Goal: Information Seeking & Learning: Learn about a topic

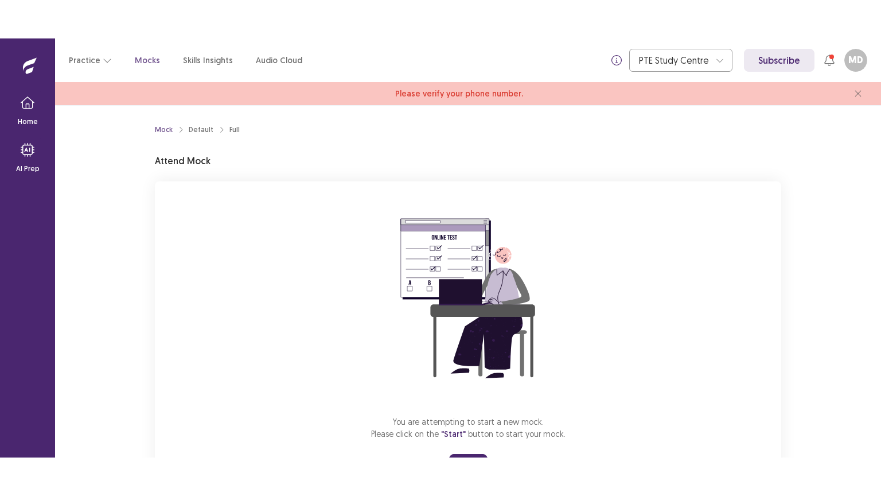
scroll to position [58, 0]
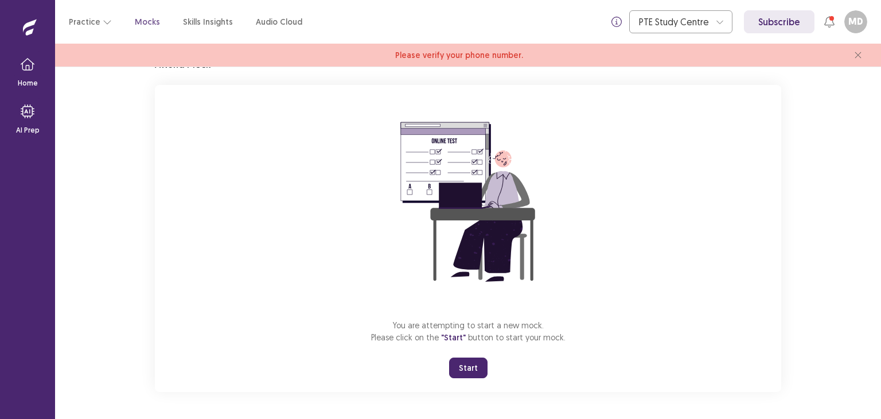
click at [477, 363] on button "Start" at bounding box center [468, 367] width 38 height 21
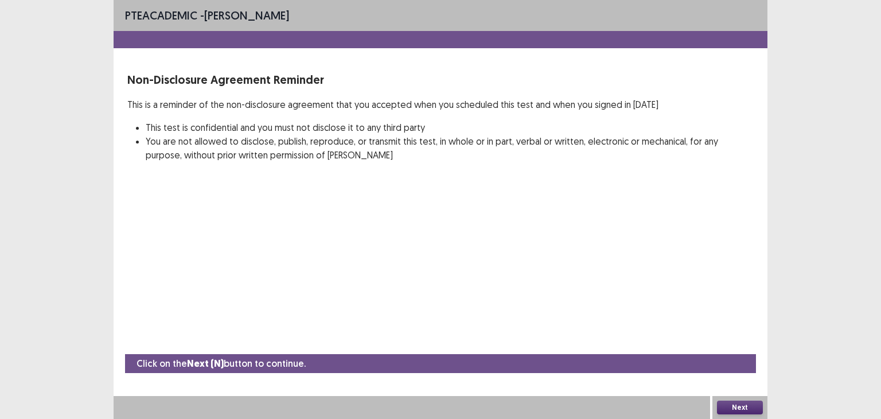
click at [740, 407] on button "Next" at bounding box center [740, 408] width 46 height 14
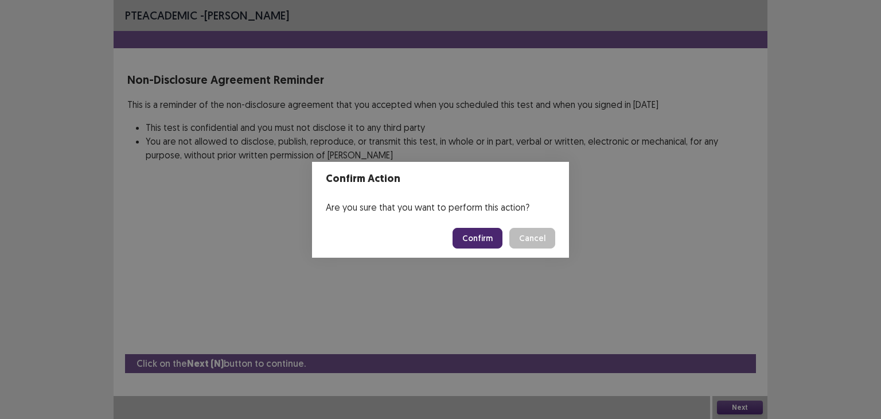
click at [484, 235] on button "Confirm" at bounding box center [478, 238] width 50 height 21
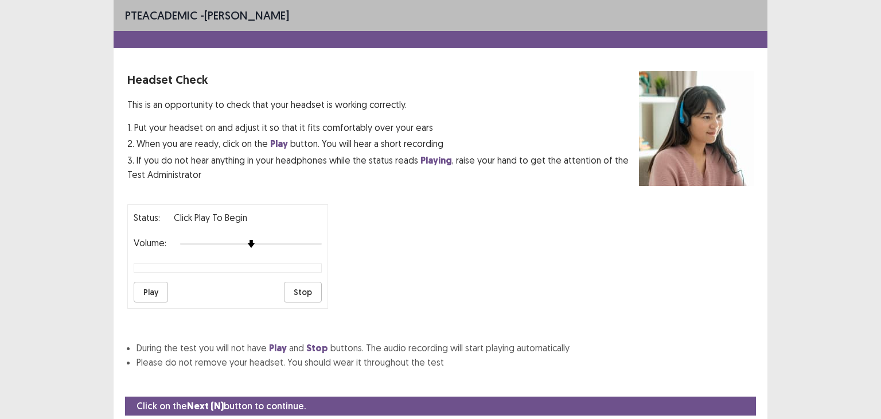
scroll to position [36, 0]
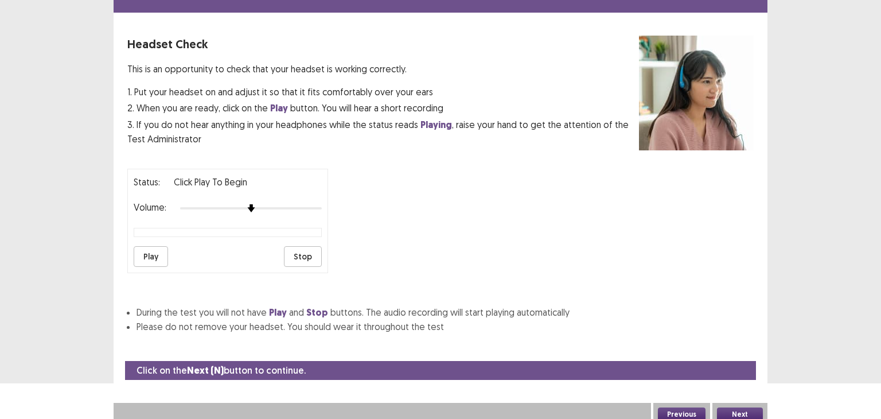
click at [158, 253] on button "Play" at bounding box center [151, 256] width 34 height 21
click at [282, 205] on img at bounding box center [279, 208] width 9 height 9
click at [153, 255] on button "Play" at bounding box center [151, 256] width 34 height 21
click at [153, 248] on button "Play" at bounding box center [151, 256] width 34 height 21
click at [265, 204] on div at bounding box center [251, 208] width 142 height 9
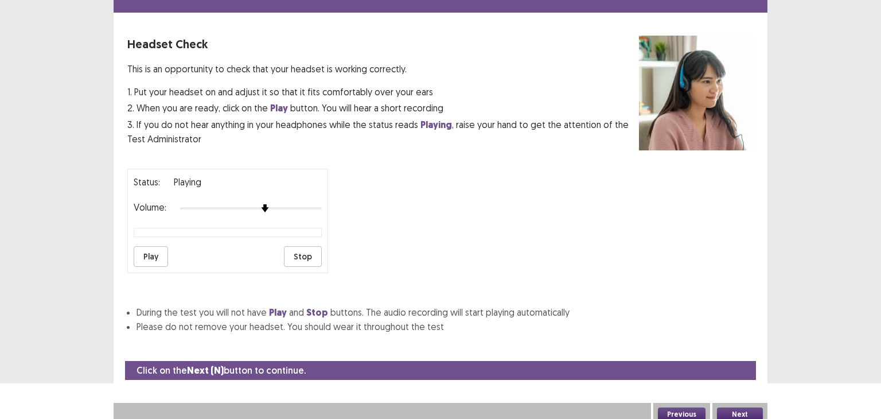
click at [298, 251] on button "Stop" at bounding box center [303, 256] width 38 height 21
click at [143, 258] on button "Play" at bounding box center [151, 256] width 34 height 21
click at [149, 255] on button "Play" at bounding box center [151, 256] width 34 height 21
click at [149, 252] on button "Play" at bounding box center [151, 256] width 34 height 21
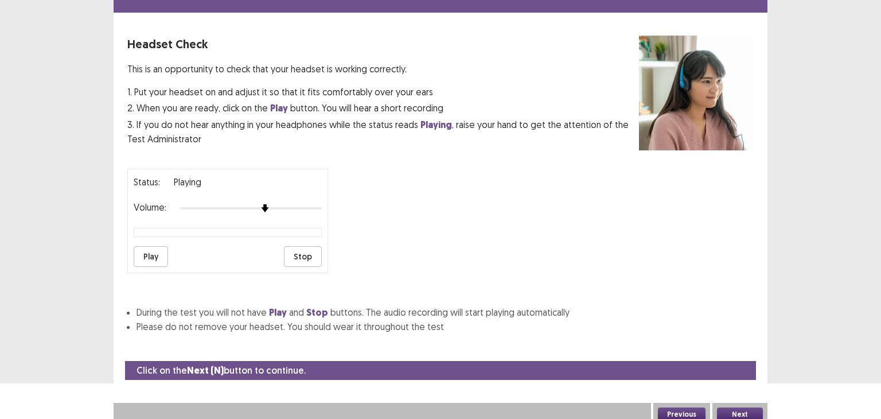
click at [288, 249] on button "Stop" at bounding box center [303, 256] width 38 height 21
click at [155, 249] on button "Play" at bounding box center [151, 256] width 34 height 21
click at [236, 204] on div at bounding box center [251, 208] width 142 height 9
click at [263, 204] on div at bounding box center [251, 208] width 142 height 9
click at [322, 204] on div at bounding box center [251, 208] width 142 height 9
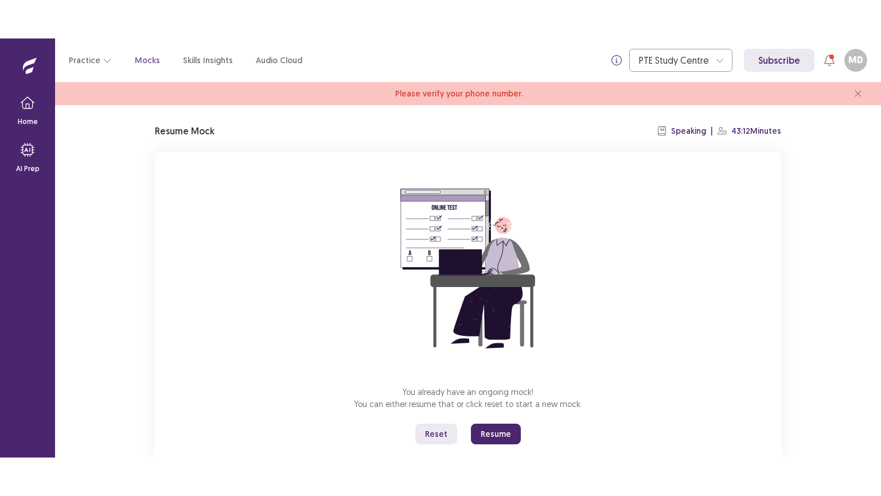
scroll to position [58, 0]
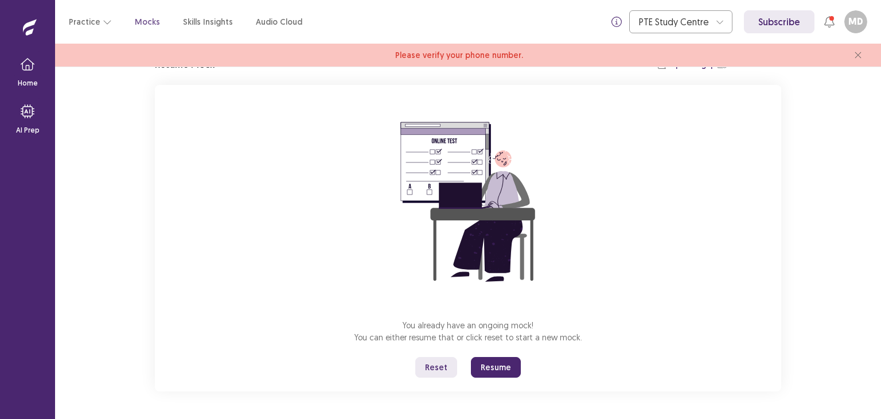
drag, startPoint x: 510, startPoint y: 364, endPoint x: 510, endPoint y: 414, distance: 49.9
click at [510, 364] on button "Resume" at bounding box center [496, 367] width 50 height 21
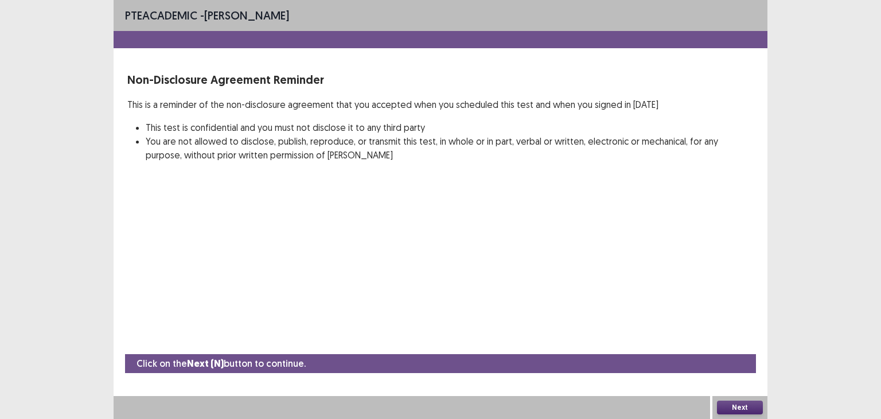
click at [790, 133] on div "PTE academic - Manjushekhar Devraj Non-Disclosure Agreement Reminder This is a …" at bounding box center [440, 209] width 881 height 419
click at [270, 168] on div "PTE academic - Manjushekhar Devraj Non-Disclosure Agreement Reminder This is a …" at bounding box center [441, 92] width 654 height 185
click at [735, 409] on button "Next" at bounding box center [740, 408] width 46 height 14
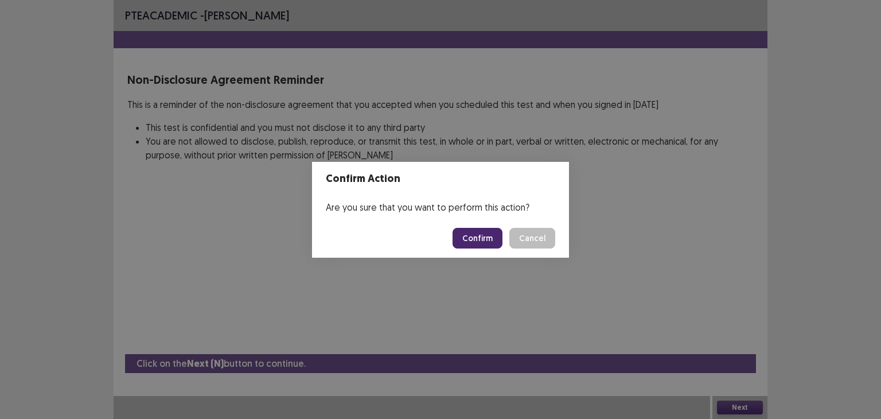
click at [480, 239] on button "Confirm" at bounding box center [478, 238] width 50 height 21
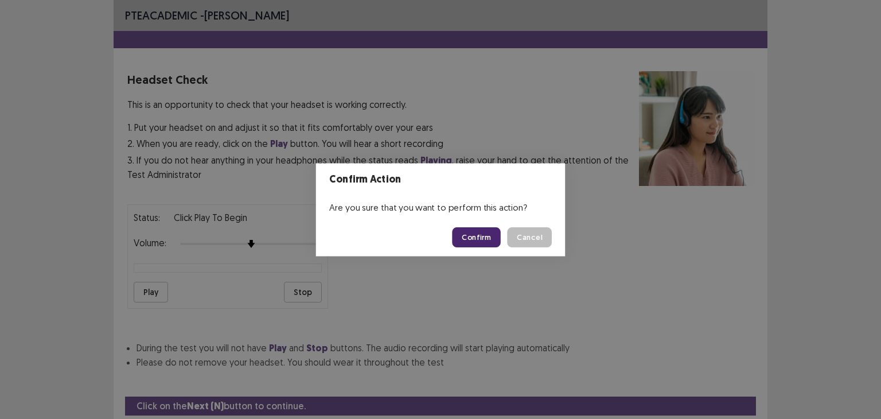
scroll to position [36, 0]
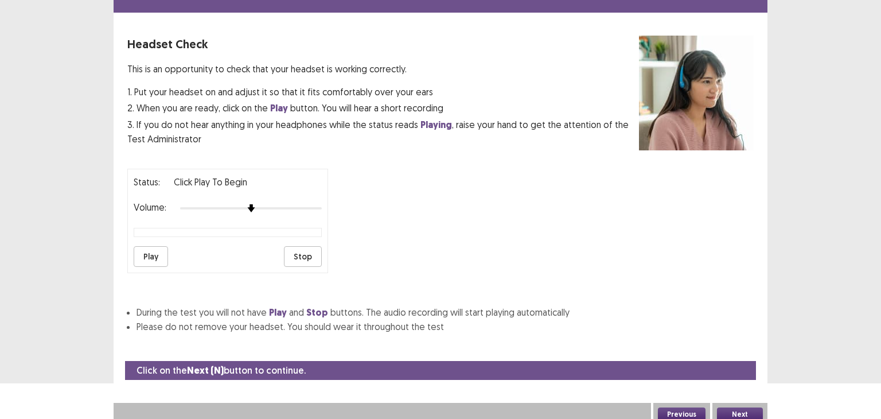
click at [266, 204] on div at bounding box center [251, 208] width 142 height 9
click at [149, 253] on button "Play" at bounding box center [151, 256] width 34 height 21
click at [150, 248] on button "Play" at bounding box center [151, 256] width 34 height 21
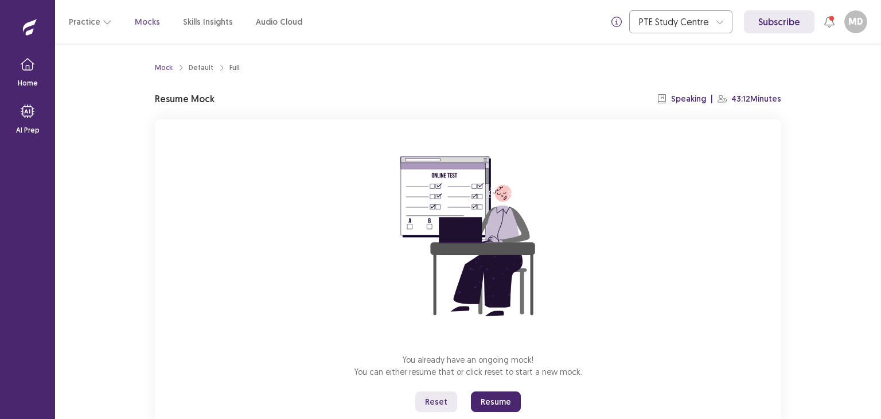
click at [487, 401] on button "Resume" at bounding box center [496, 401] width 50 height 21
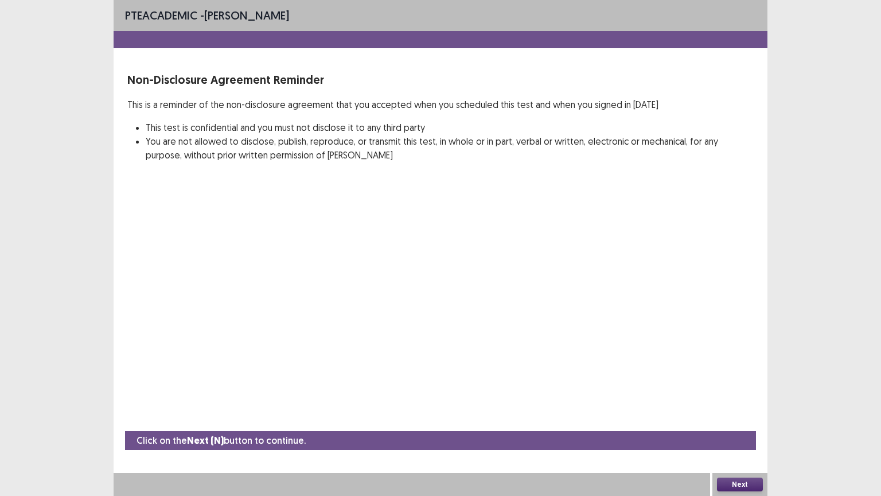
click at [755, 418] on button "Next" at bounding box center [740, 484] width 46 height 14
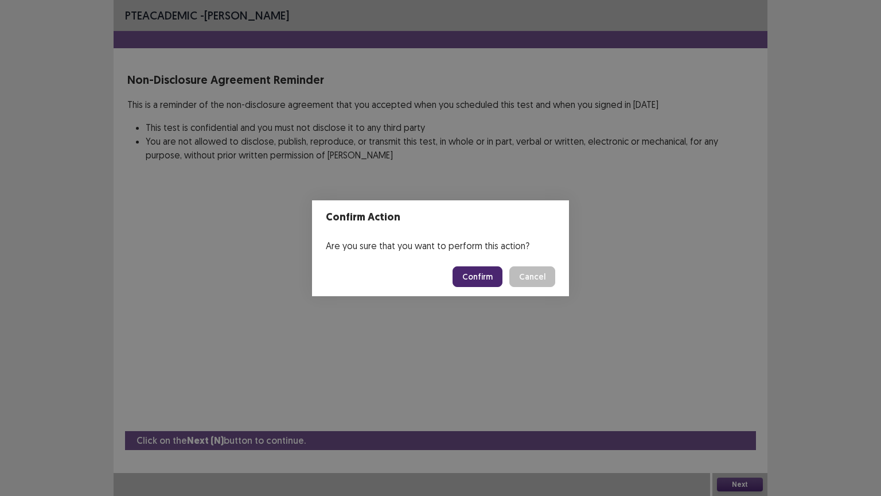
click at [474, 274] on button "Confirm" at bounding box center [478, 276] width 50 height 21
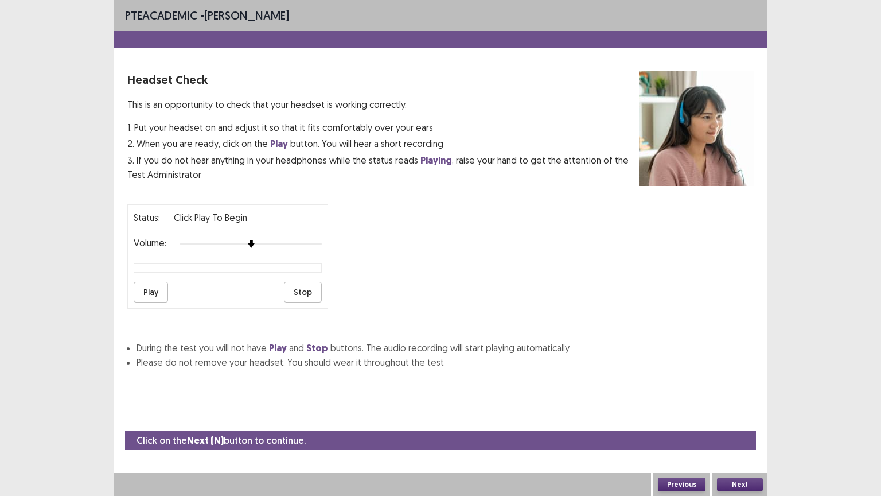
click at [160, 287] on button "Play" at bounding box center [151, 292] width 34 height 21
click at [272, 243] on div at bounding box center [251, 244] width 142 height 2
click at [289, 240] on div at bounding box center [251, 243] width 142 height 9
click at [305, 239] on div at bounding box center [251, 243] width 142 height 9
click at [246, 239] on div at bounding box center [251, 243] width 142 height 9
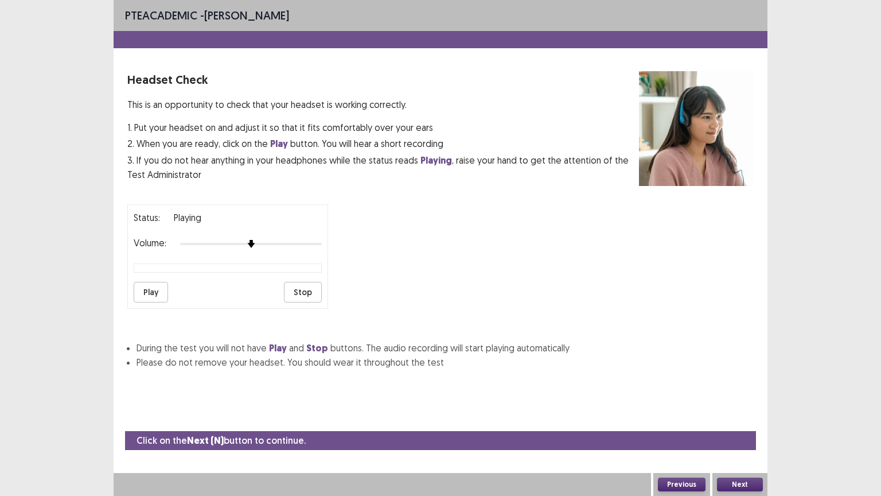
click at [240, 239] on div at bounding box center [251, 243] width 142 height 9
click at [204, 239] on div at bounding box center [251, 243] width 142 height 9
click at [194, 239] on div at bounding box center [251, 243] width 142 height 9
click at [231, 246] on div "Status: playing Volume: Play Stop" at bounding box center [227, 256] width 201 height 104
click at [227, 239] on div at bounding box center [251, 243] width 142 height 9
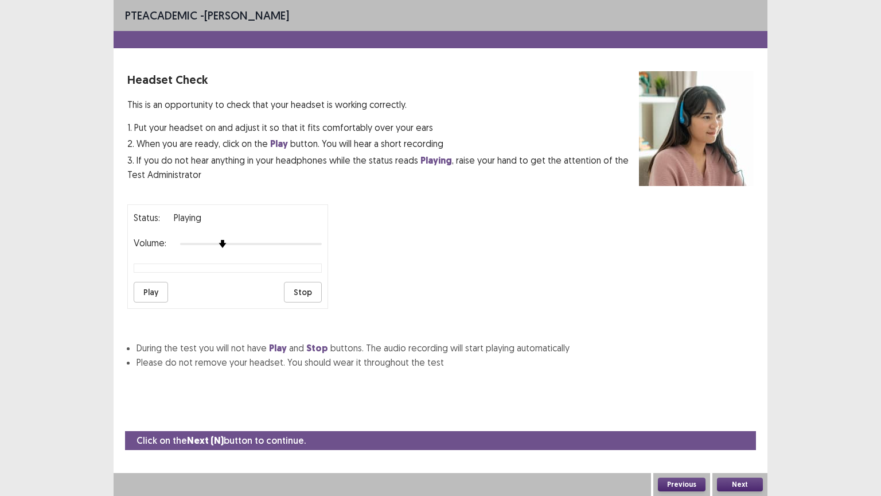
click at [244, 243] on div at bounding box center [251, 244] width 142 height 2
click at [264, 239] on div at bounding box center [251, 243] width 142 height 9
click at [264, 239] on img at bounding box center [265, 243] width 9 height 9
click at [307, 287] on button "Stop" at bounding box center [303, 292] width 38 height 21
click at [733, 418] on button "Next" at bounding box center [740, 484] width 46 height 14
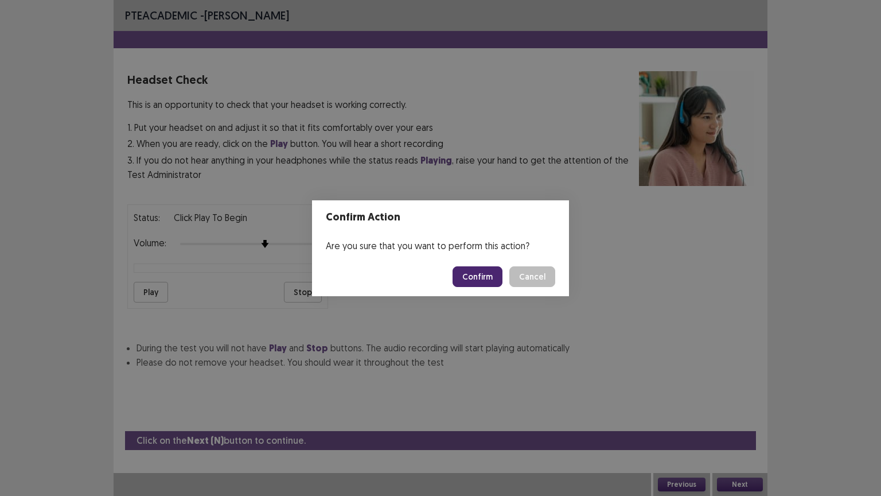
click at [488, 279] on button "Confirm" at bounding box center [478, 276] width 50 height 21
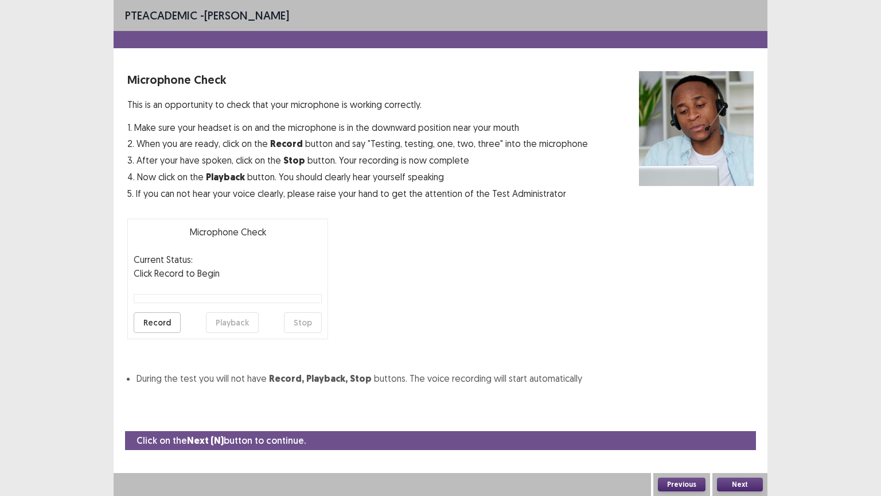
click at [139, 317] on button "Record" at bounding box center [157, 322] width 47 height 21
click at [301, 320] on button "Stop" at bounding box center [303, 322] width 38 height 21
click at [213, 324] on button "Playback" at bounding box center [232, 322] width 53 height 21
click at [227, 317] on button "Playback" at bounding box center [232, 322] width 53 height 21
click at [746, 418] on button "Next" at bounding box center [740, 484] width 46 height 14
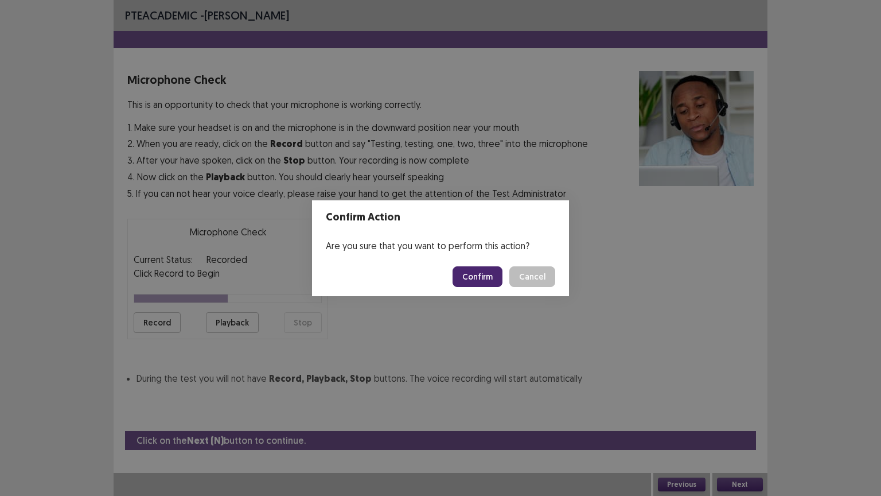
click at [478, 282] on button "Confirm" at bounding box center [478, 276] width 50 height 21
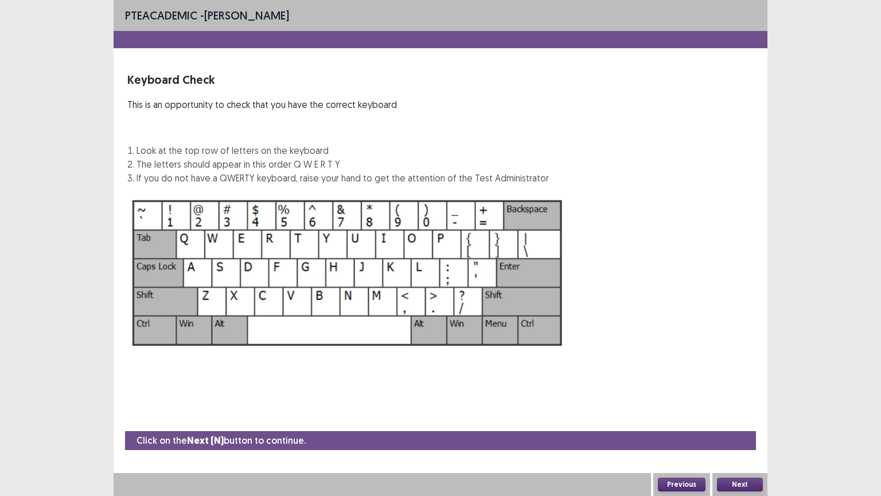
click at [740, 418] on button "Next" at bounding box center [740, 484] width 46 height 14
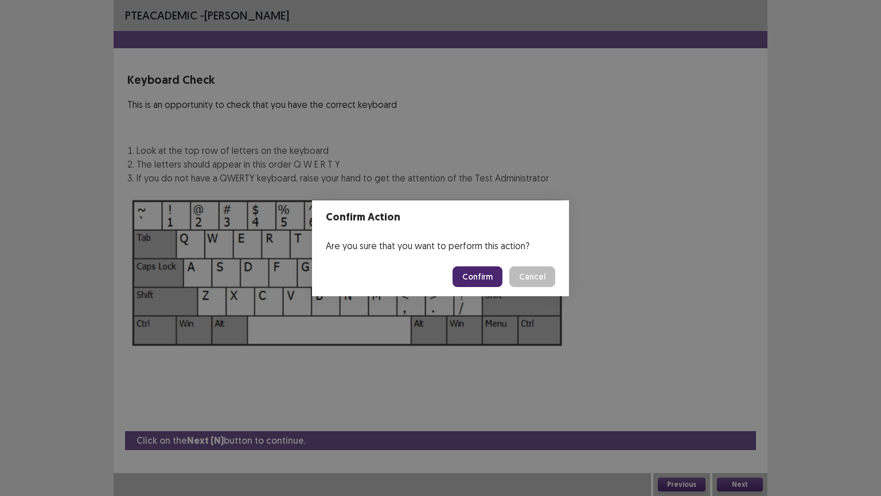
click at [480, 273] on button "Confirm" at bounding box center [478, 276] width 50 height 21
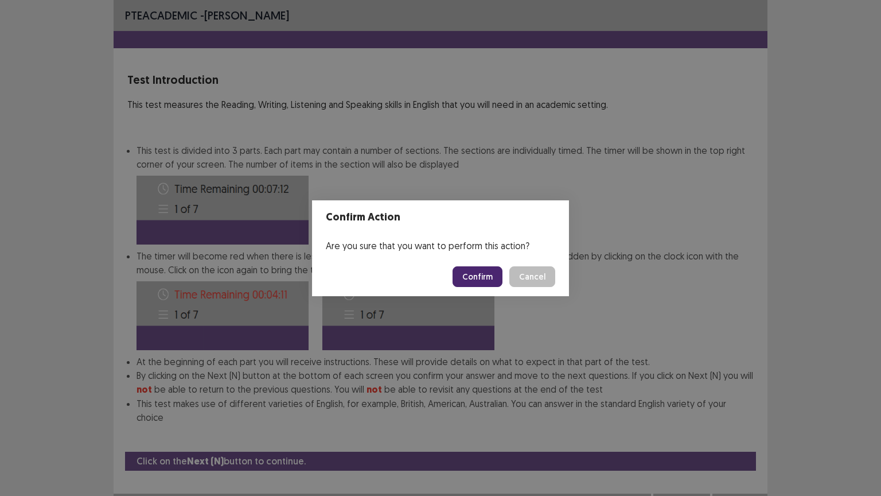
scroll to position [1, 0]
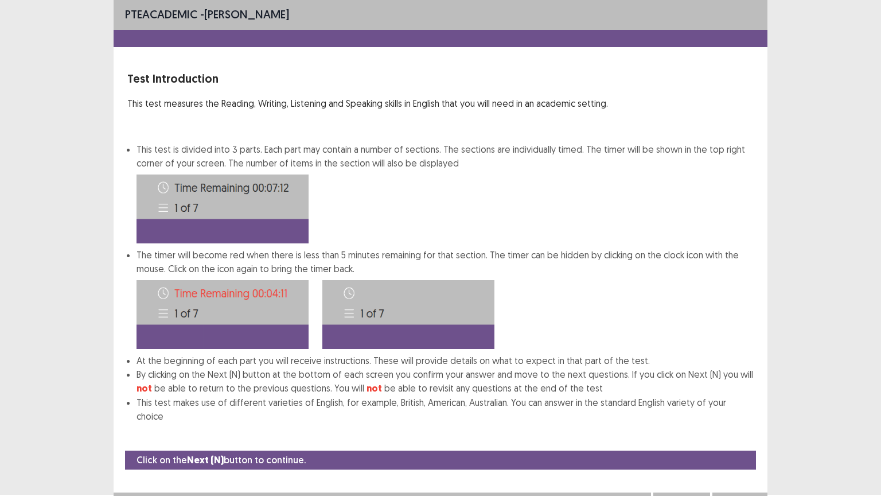
click at [728, 418] on button "Next" at bounding box center [740, 504] width 46 height 14
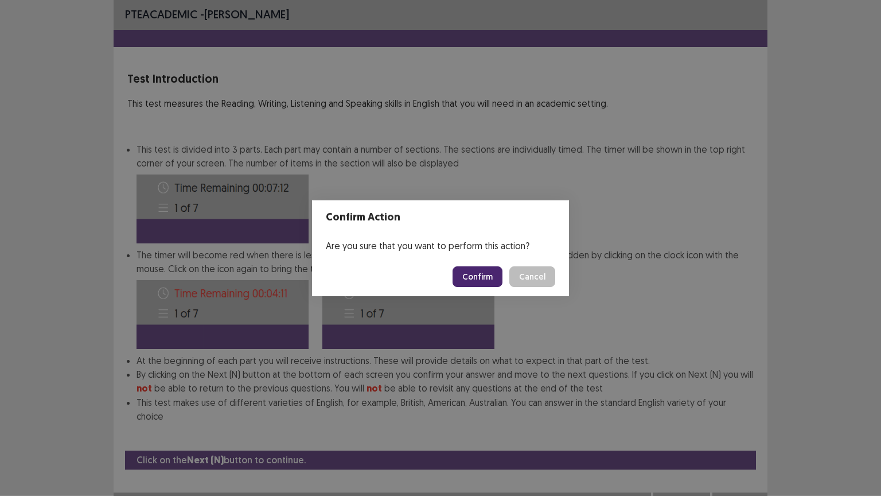
click at [491, 279] on button "Confirm" at bounding box center [478, 276] width 50 height 21
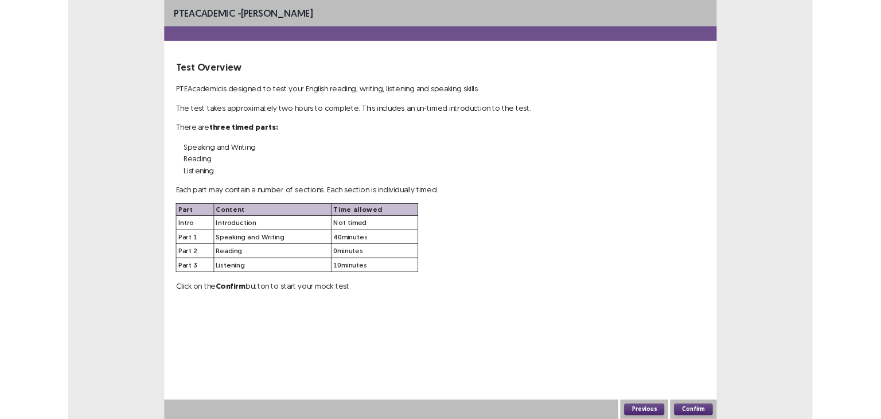
scroll to position [0, 0]
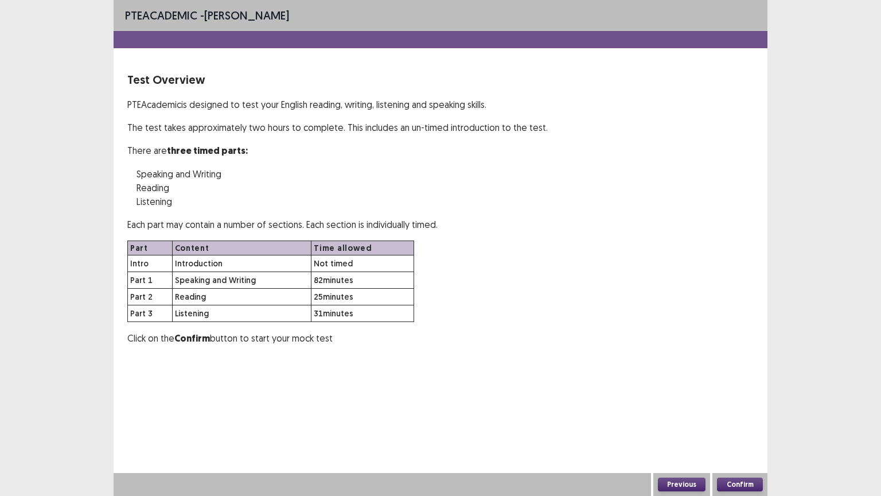
click at [746, 418] on button "Confirm" at bounding box center [740, 484] width 46 height 14
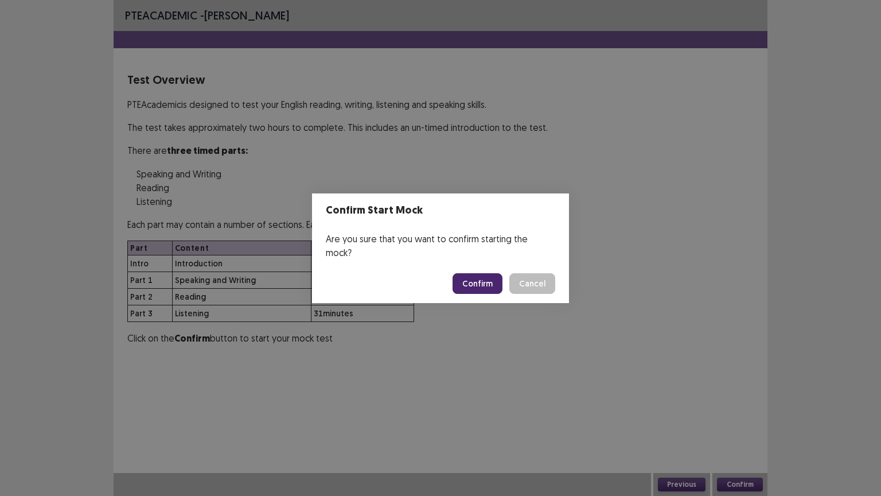
click at [496, 274] on button "Confirm" at bounding box center [478, 283] width 50 height 21
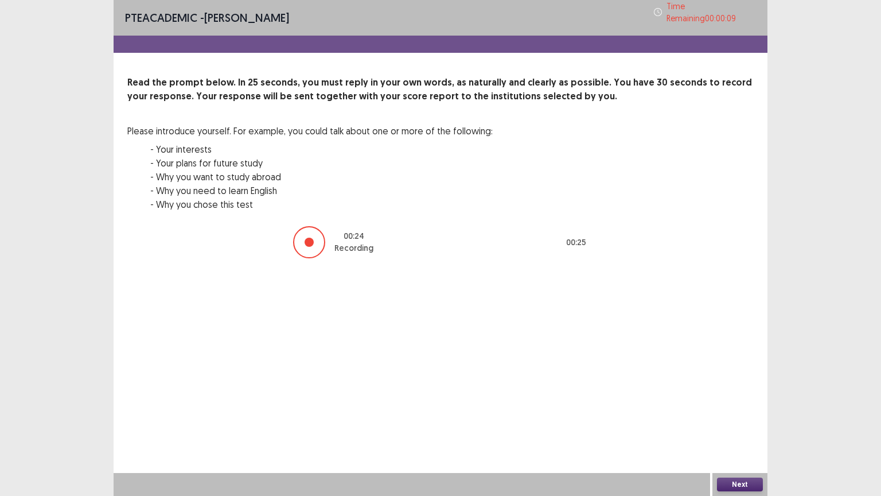
click at [731, 418] on button "Next" at bounding box center [740, 484] width 46 height 14
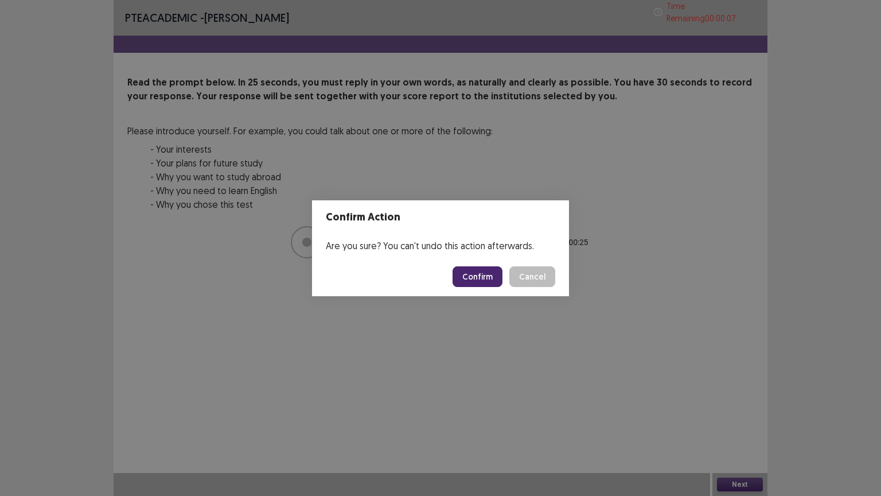
click at [480, 277] on button "Confirm" at bounding box center [478, 276] width 50 height 21
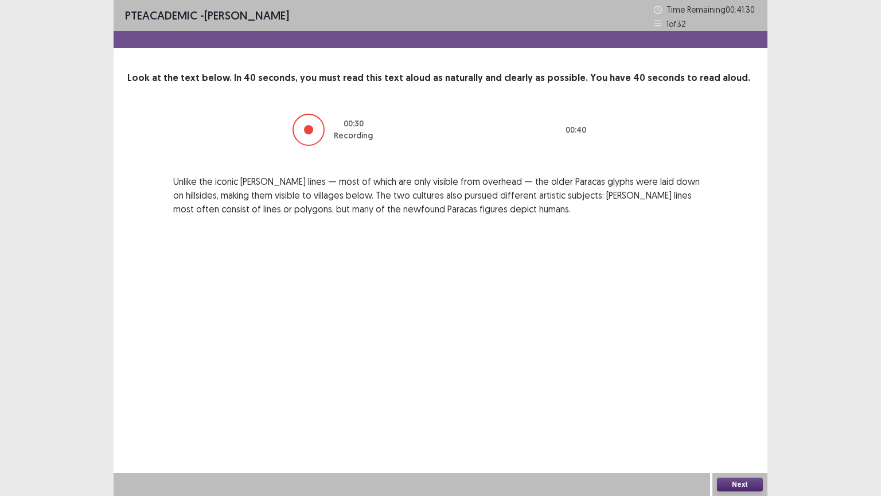
click at [737, 418] on button "Next" at bounding box center [740, 484] width 46 height 14
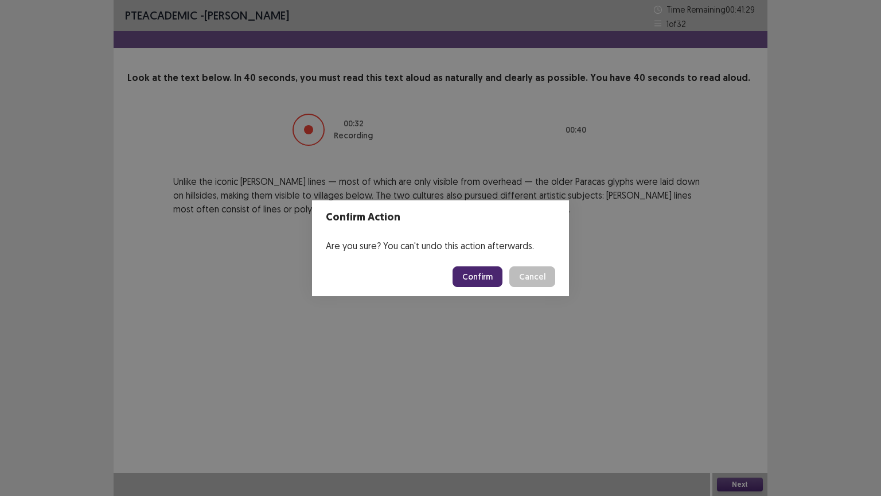
click at [485, 274] on button "Confirm" at bounding box center [478, 276] width 50 height 21
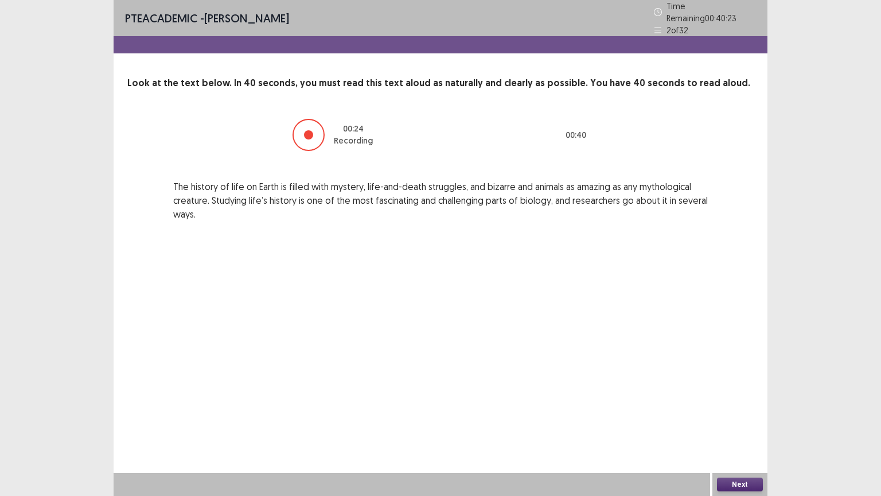
click at [746, 418] on button "Next" at bounding box center [740, 484] width 46 height 14
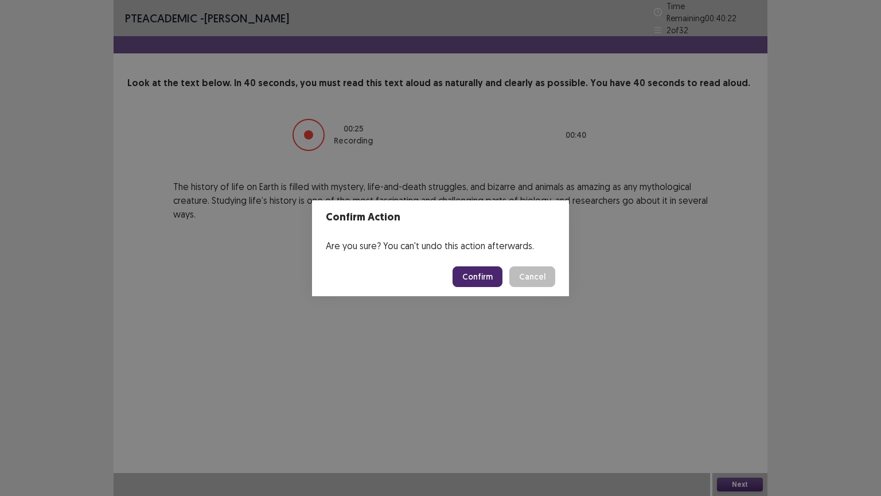
click at [487, 278] on button "Confirm" at bounding box center [478, 276] width 50 height 21
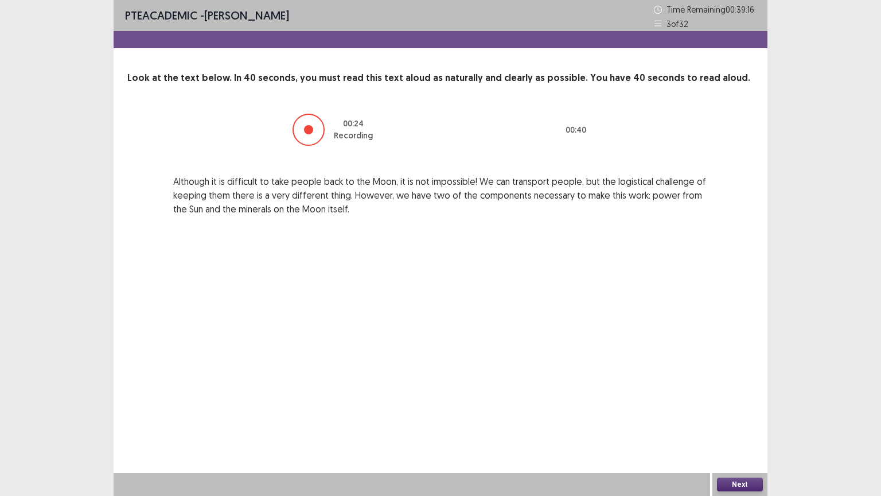
click at [748, 418] on button "Next" at bounding box center [740, 484] width 46 height 14
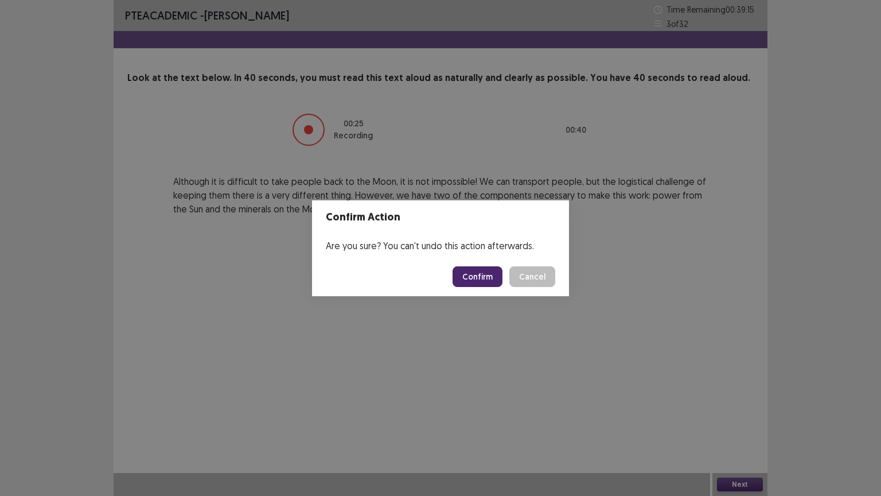
click at [482, 267] on button "Confirm" at bounding box center [478, 276] width 50 height 21
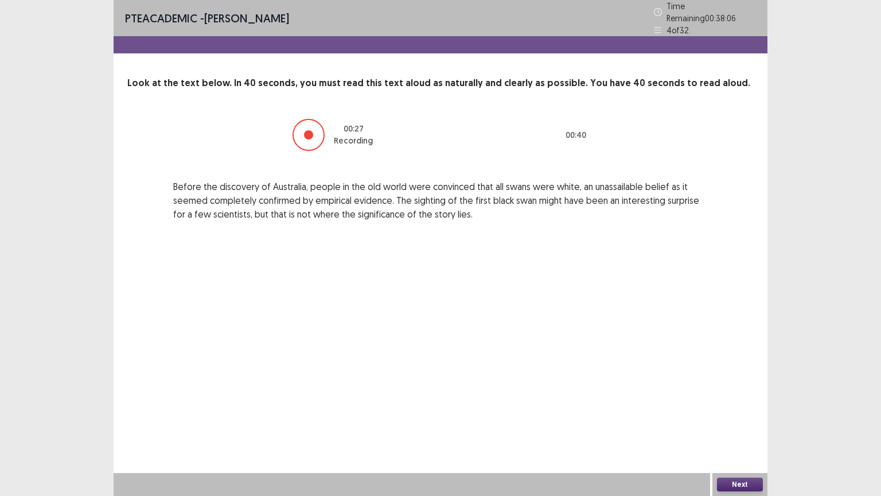
click at [750, 418] on button "Next" at bounding box center [740, 484] width 46 height 14
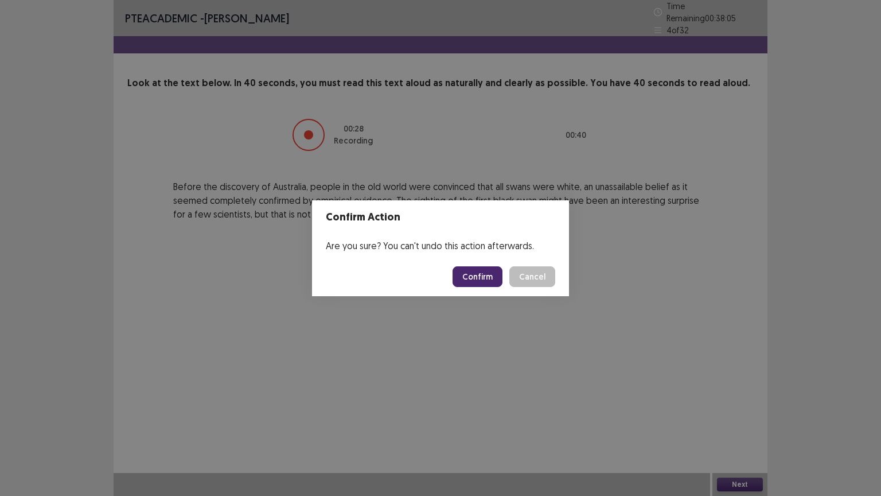
click at [466, 271] on button "Confirm" at bounding box center [478, 276] width 50 height 21
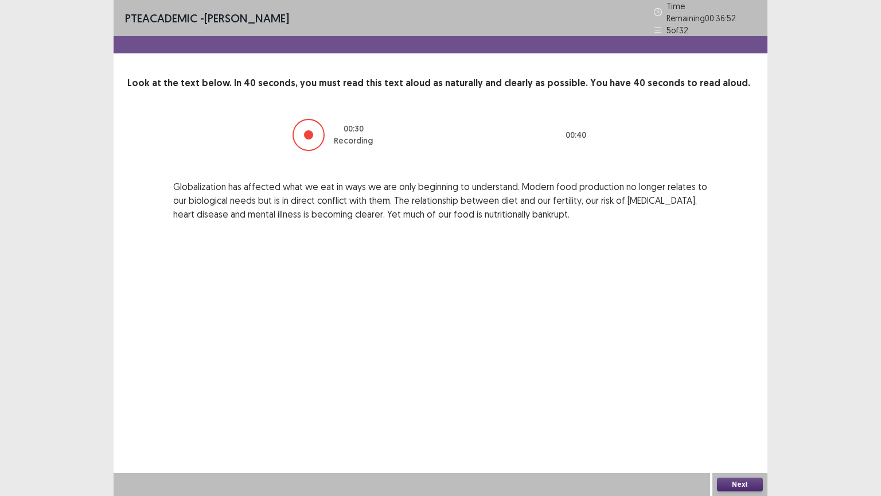
click at [735, 418] on button "Next" at bounding box center [740, 484] width 46 height 14
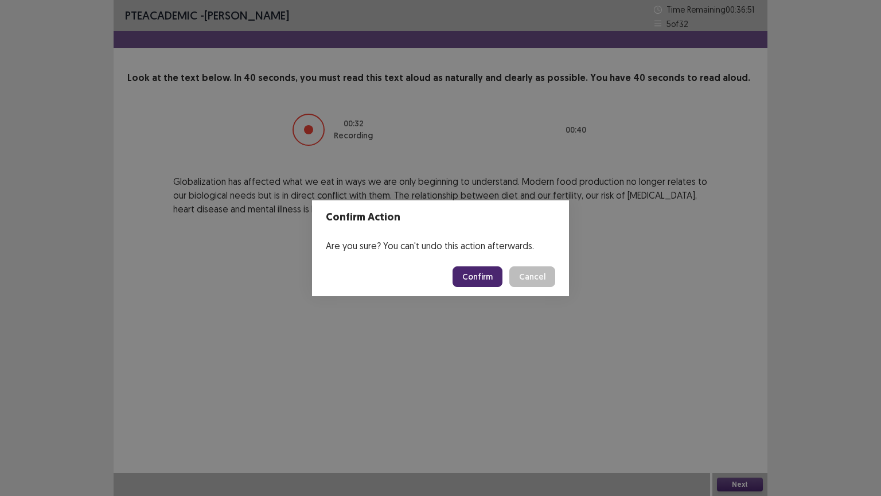
click at [470, 276] on button "Confirm" at bounding box center [478, 276] width 50 height 21
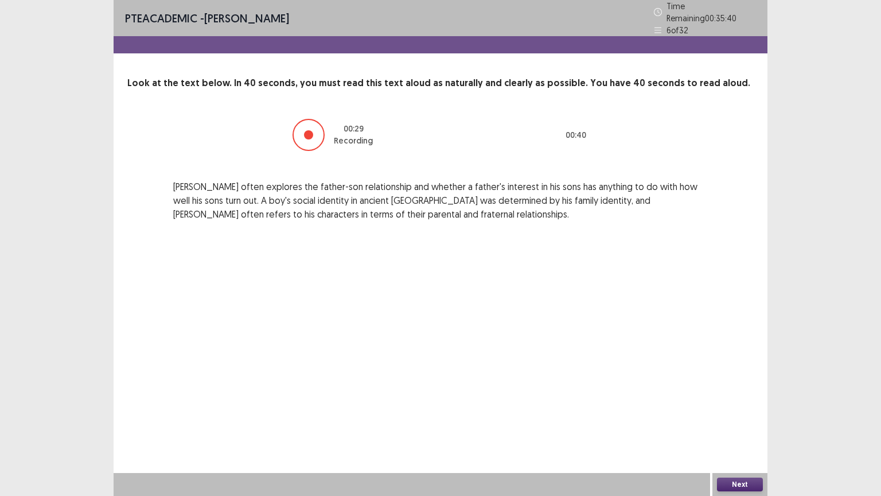
click at [753, 418] on button "Next" at bounding box center [740, 484] width 46 height 14
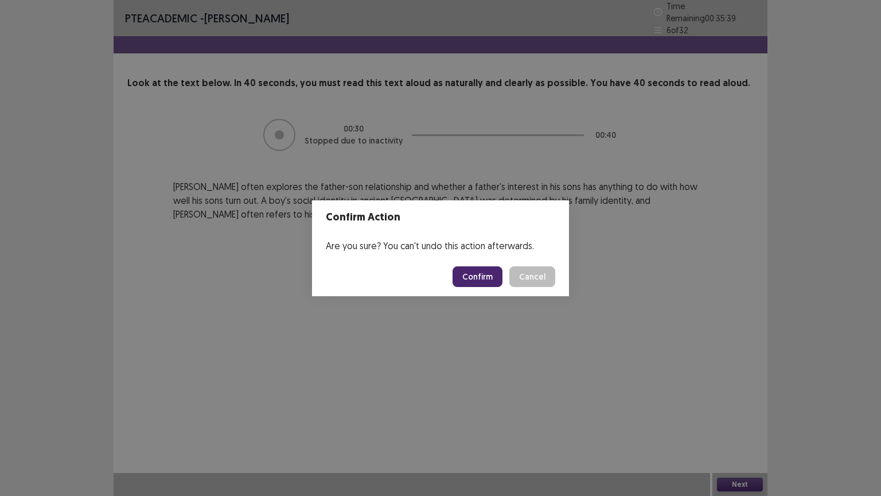
click at [482, 274] on button "Confirm" at bounding box center [478, 276] width 50 height 21
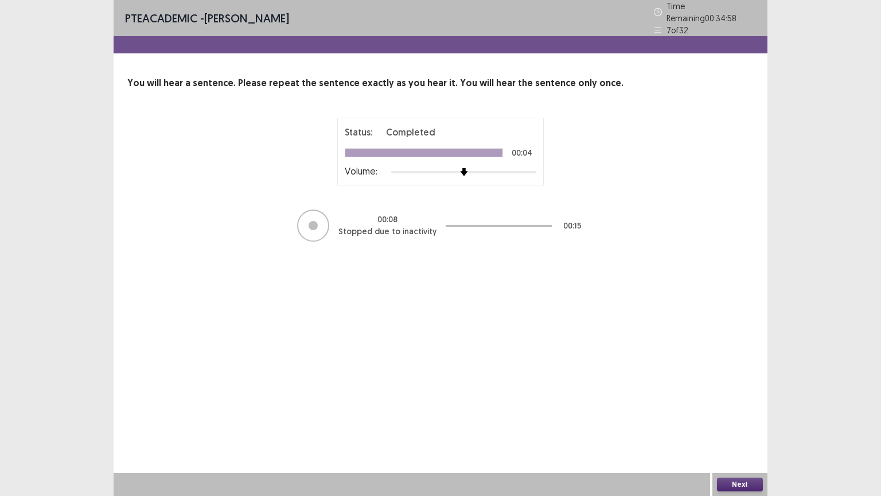
click at [724, 418] on button "Next" at bounding box center [740, 484] width 46 height 14
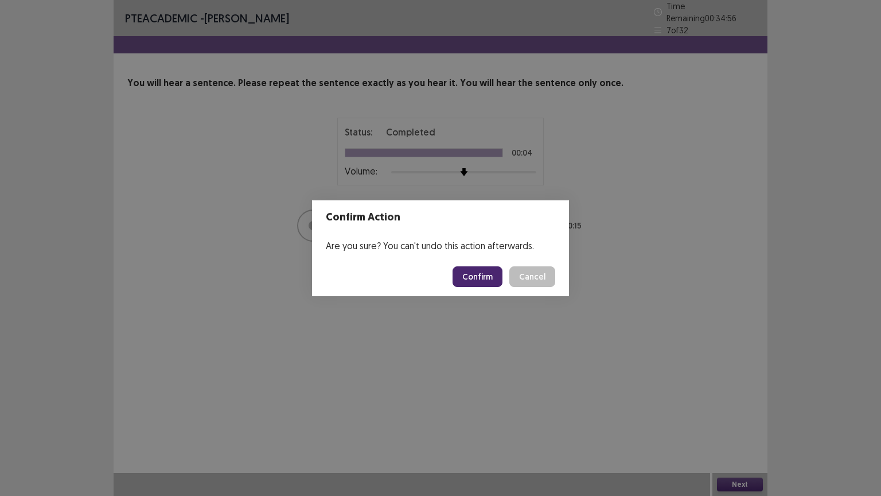
click at [464, 275] on button "Confirm" at bounding box center [478, 276] width 50 height 21
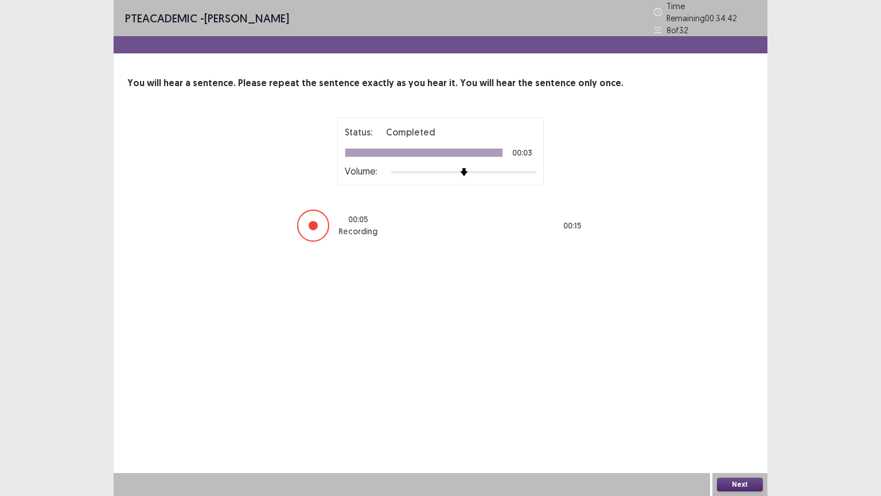
click at [736, 418] on button "Next" at bounding box center [740, 484] width 46 height 14
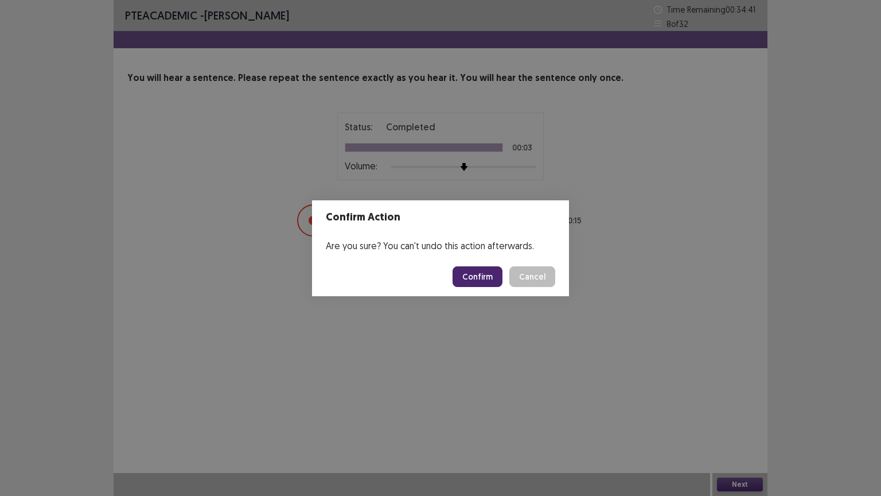
click at [481, 271] on button "Confirm" at bounding box center [478, 276] width 50 height 21
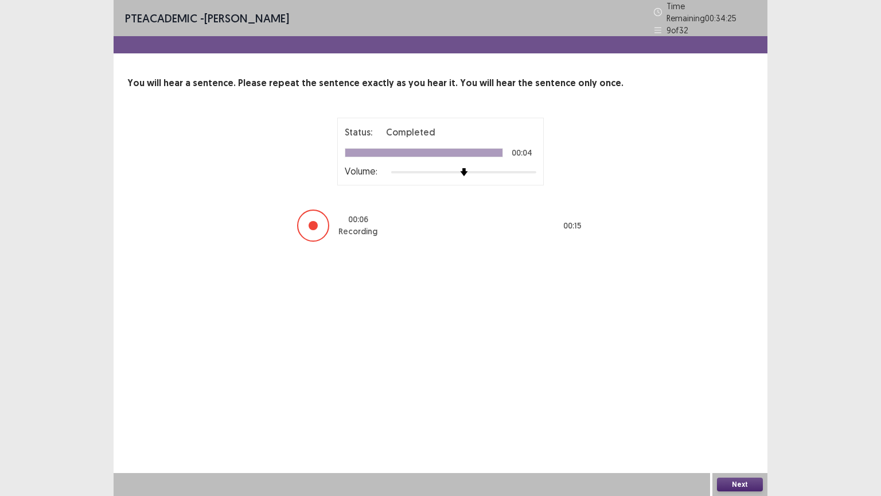
click at [751, 418] on button "Next" at bounding box center [740, 484] width 46 height 14
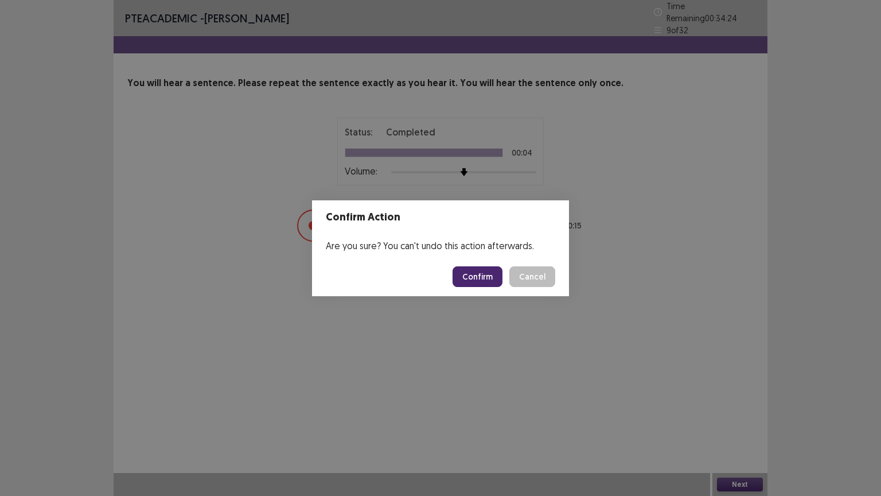
click at [471, 271] on button "Confirm" at bounding box center [478, 276] width 50 height 21
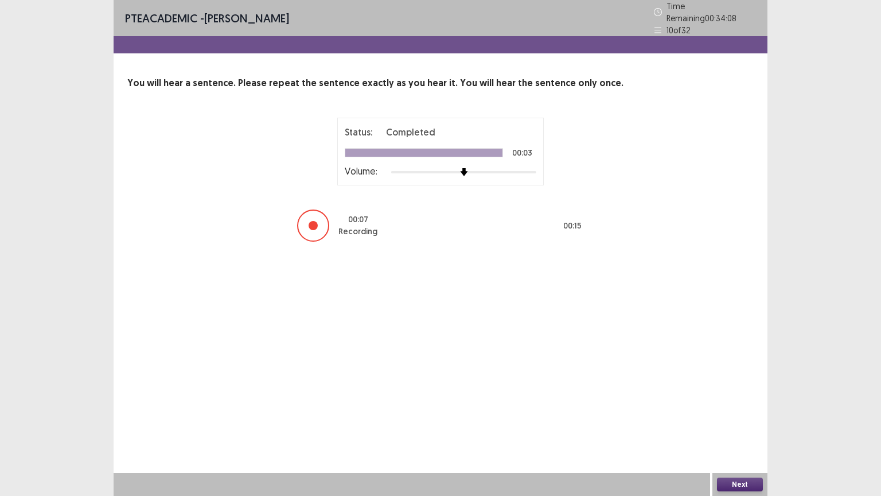
click at [757, 418] on button "Next" at bounding box center [740, 484] width 46 height 14
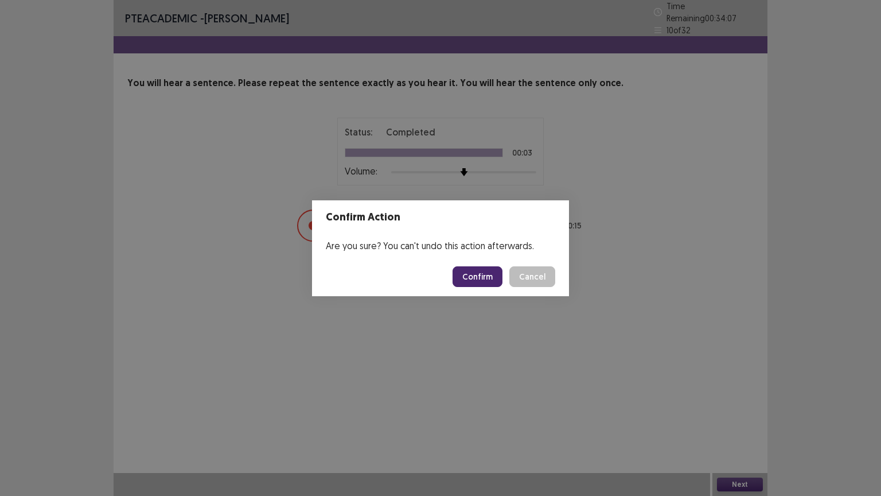
click at [461, 273] on button "Confirm" at bounding box center [478, 276] width 50 height 21
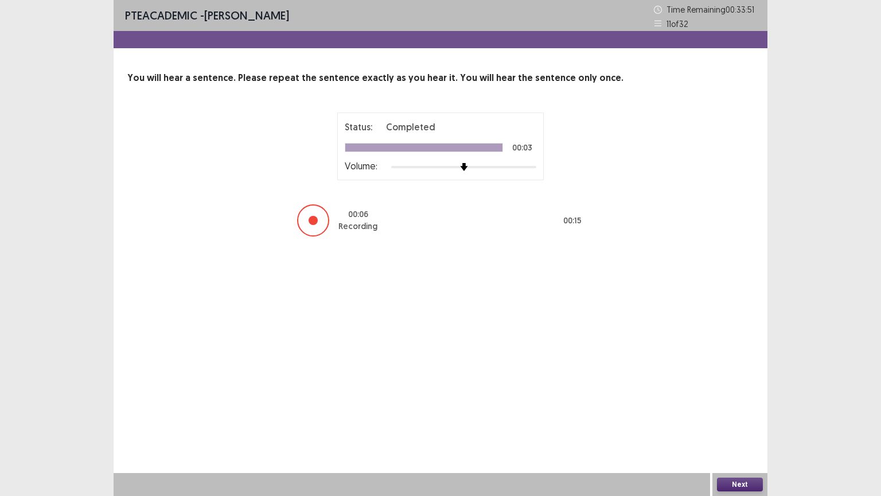
click at [753, 418] on button "Next" at bounding box center [740, 484] width 46 height 14
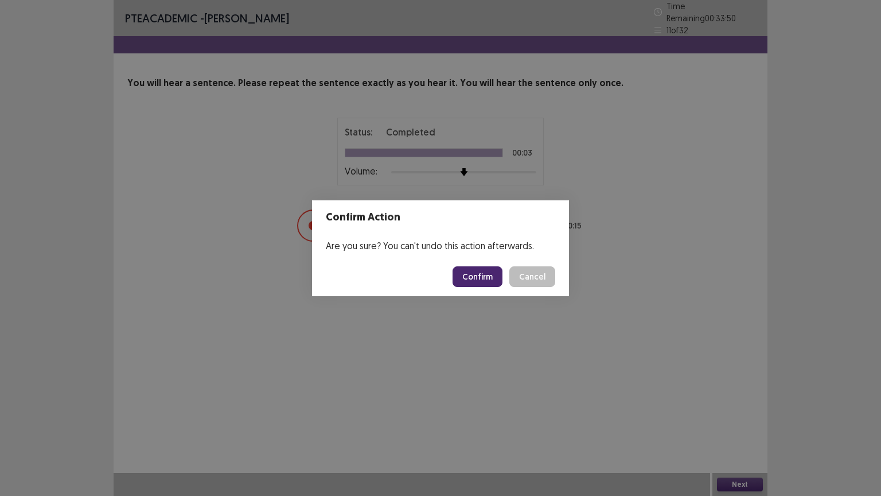
click at [466, 275] on button "Confirm" at bounding box center [478, 276] width 50 height 21
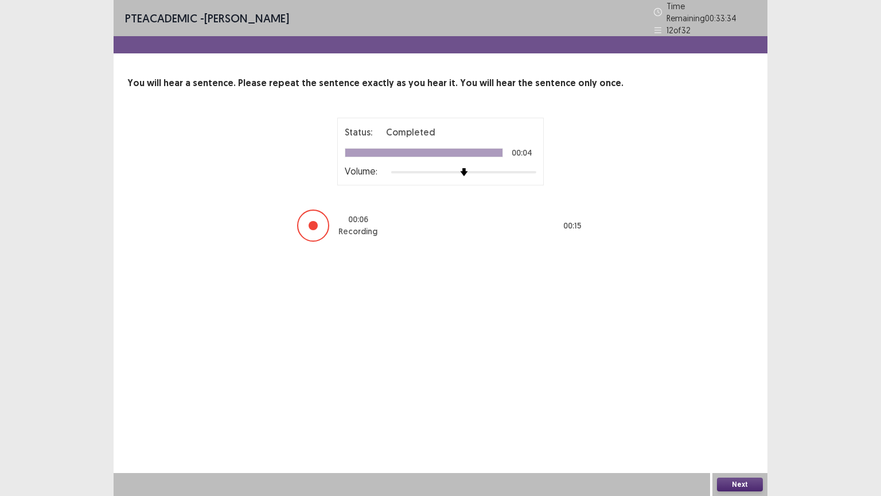
click at [742, 418] on button "Next" at bounding box center [740, 484] width 46 height 14
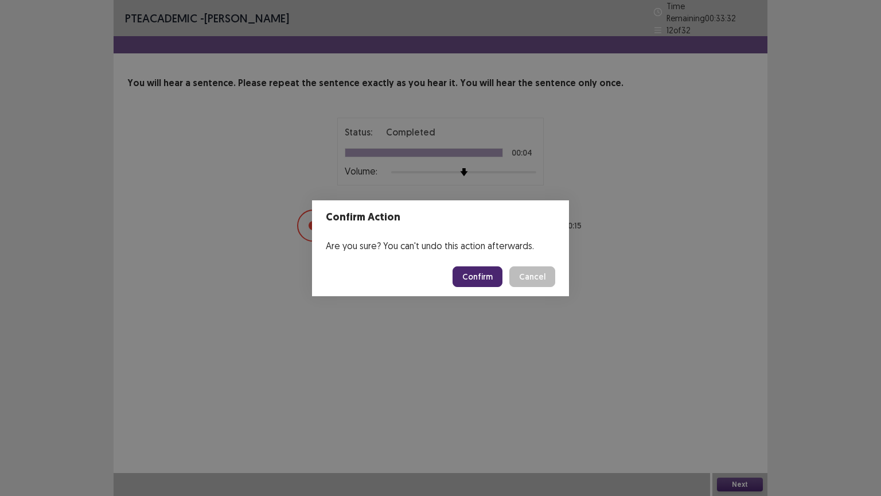
click at [495, 271] on button "Confirm" at bounding box center [478, 276] width 50 height 21
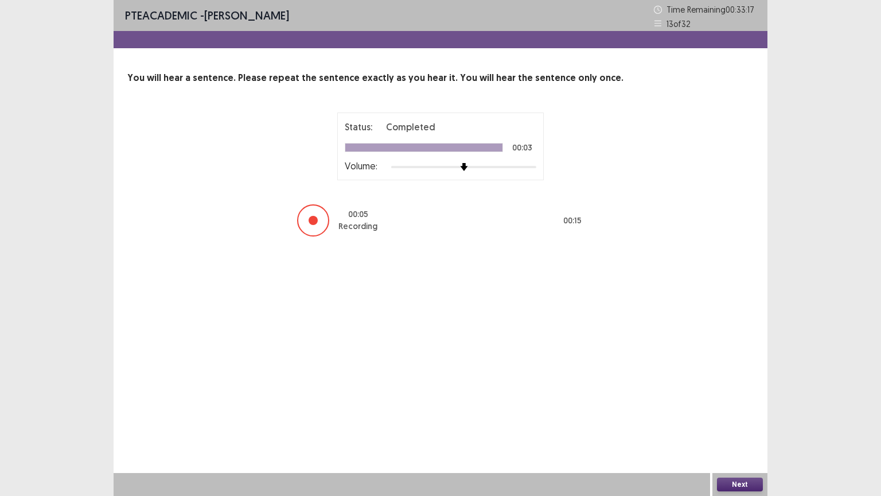
click at [737, 418] on button "Next" at bounding box center [740, 484] width 46 height 14
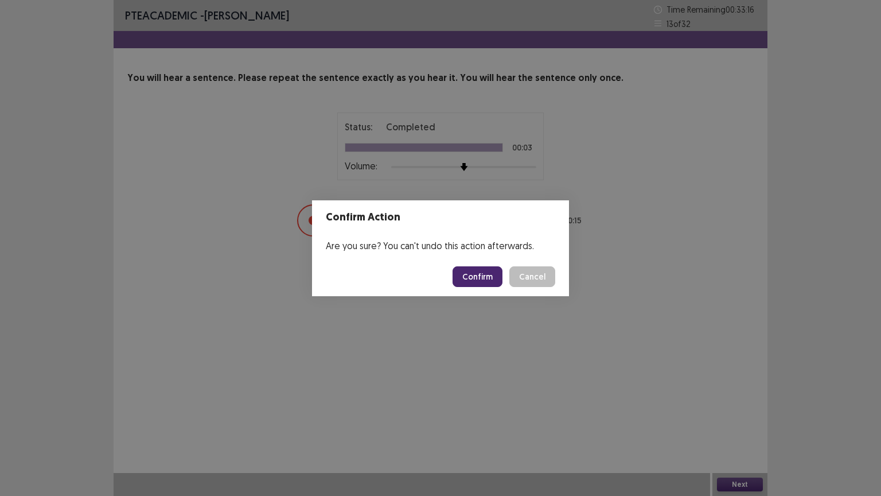
click at [489, 278] on button "Confirm" at bounding box center [478, 276] width 50 height 21
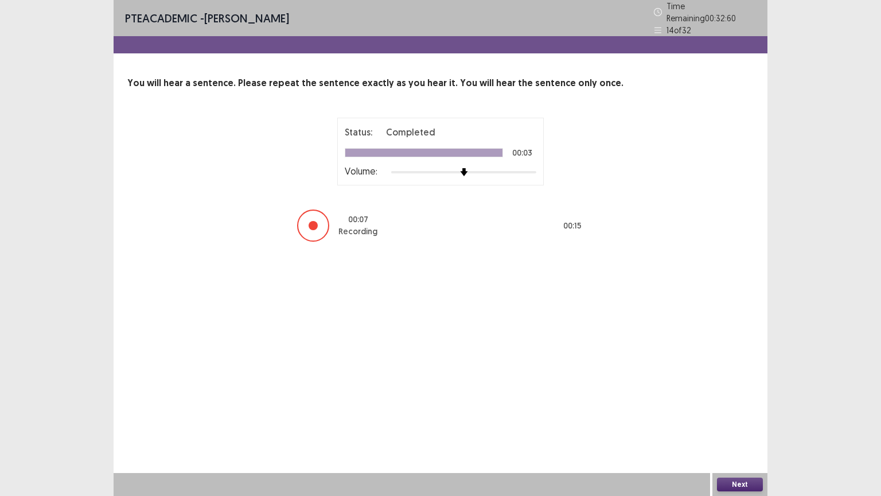
click at [745, 418] on button "Next" at bounding box center [740, 484] width 46 height 14
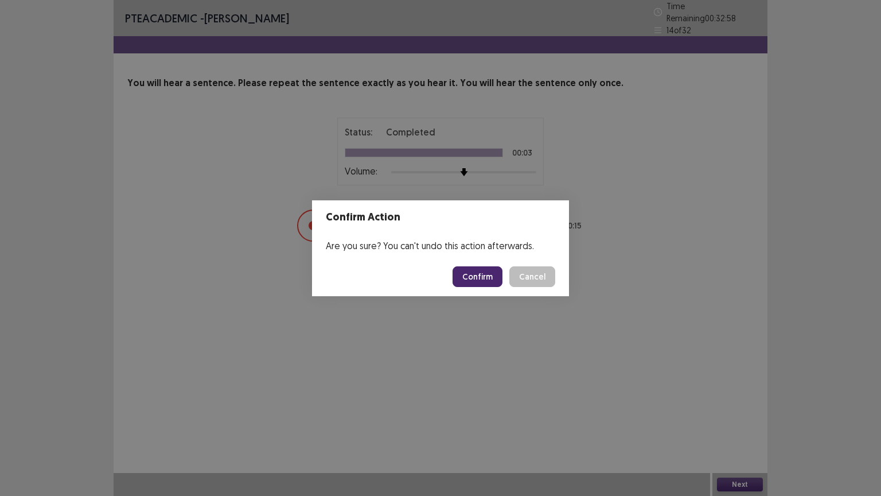
click at [469, 277] on button "Confirm" at bounding box center [478, 276] width 50 height 21
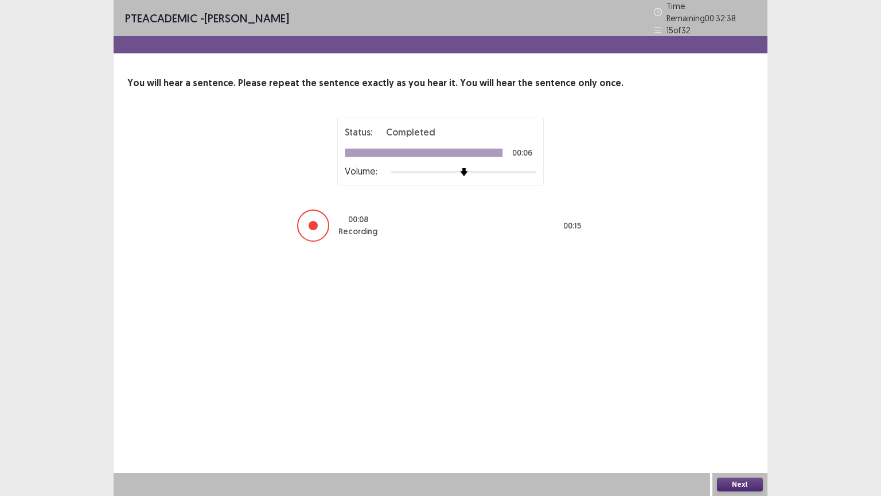
click at [734, 418] on button "Next" at bounding box center [740, 484] width 46 height 14
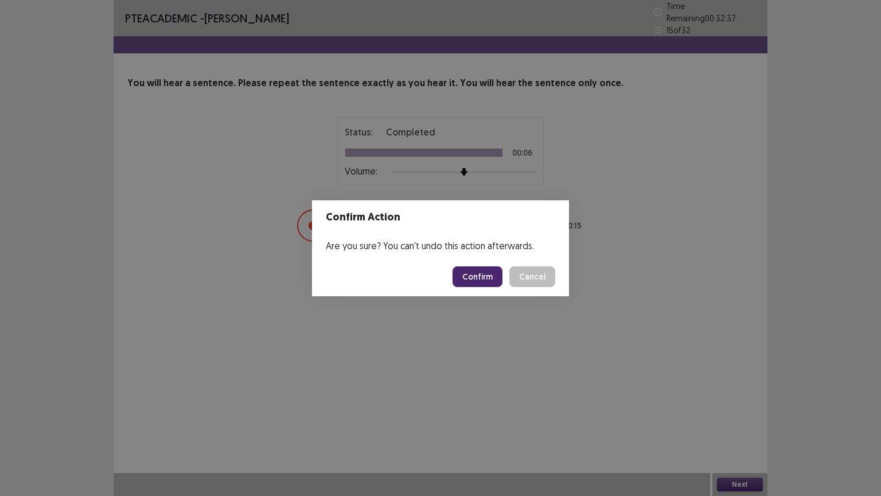
click at [473, 281] on button "Confirm" at bounding box center [478, 276] width 50 height 21
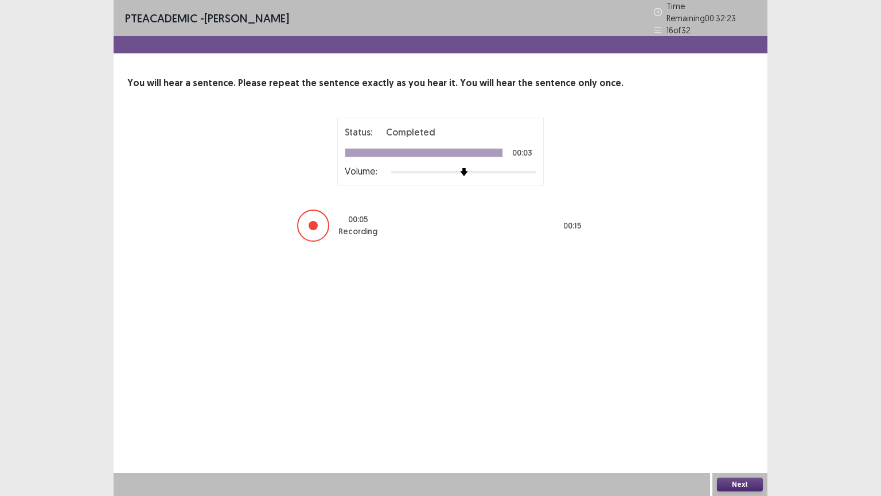
click at [751, 418] on button "Next" at bounding box center [740, 484] width 46 height 14
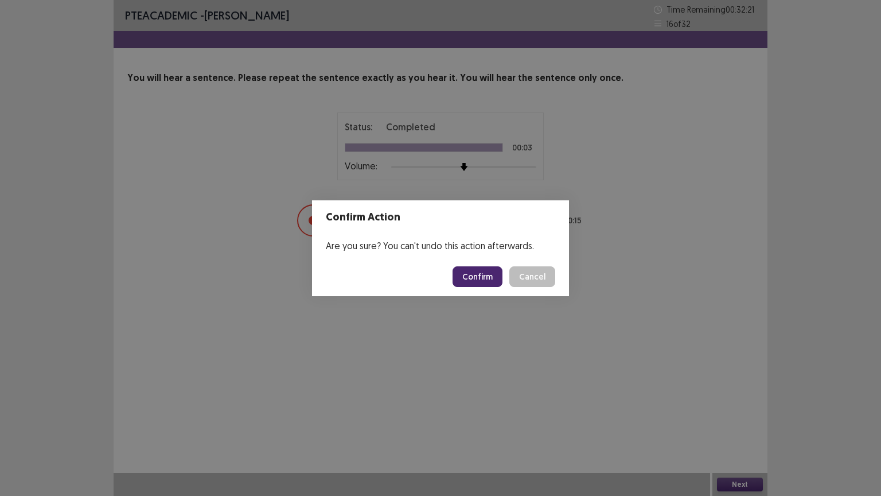
click at [491, 275] on button "Confirm" at bounding box center [478, 276] width 50 height 21
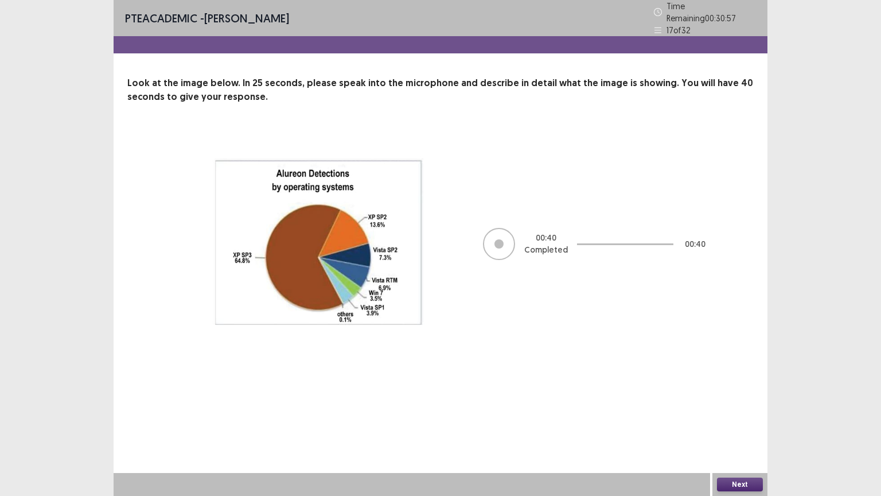
click at [744, 418] on button "Next" at bounding box center [740, 484] width 46 height 14
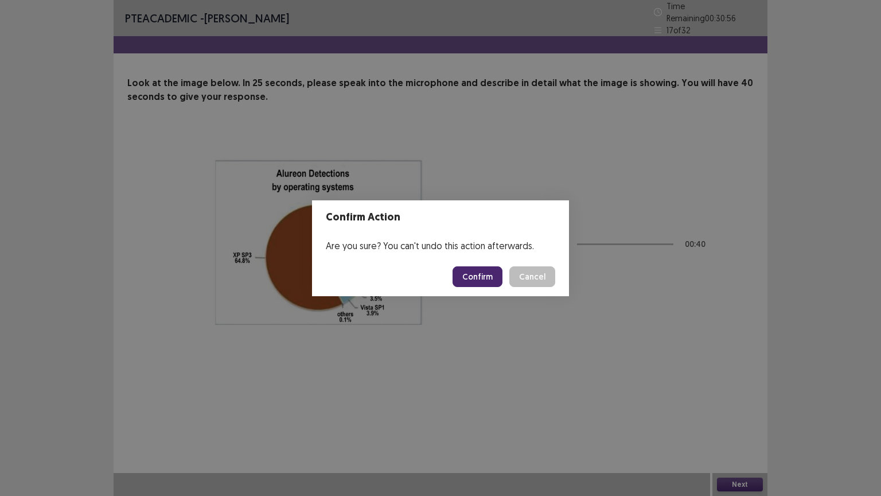
click at [466, 273] on button "Confirm" at bounding box center [478, 276] width 50 height 21
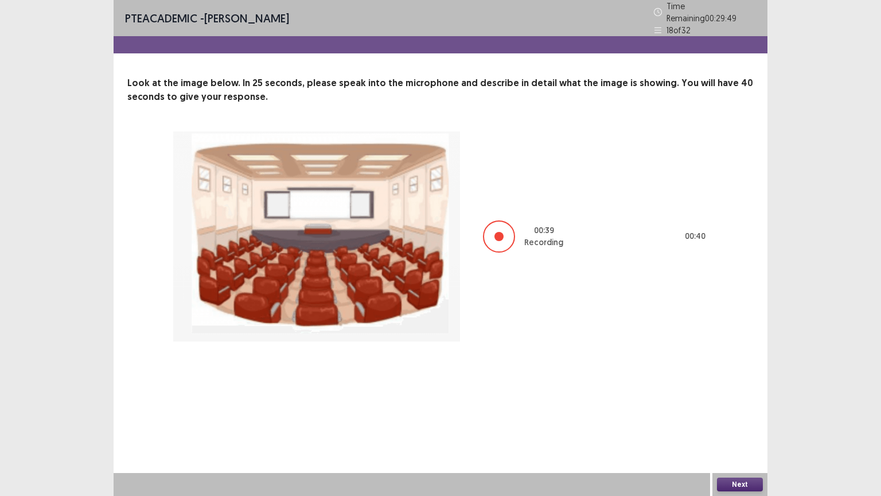
click at [737, 418] on button "Next" at bounding box center [740, 484] width 46 height 14
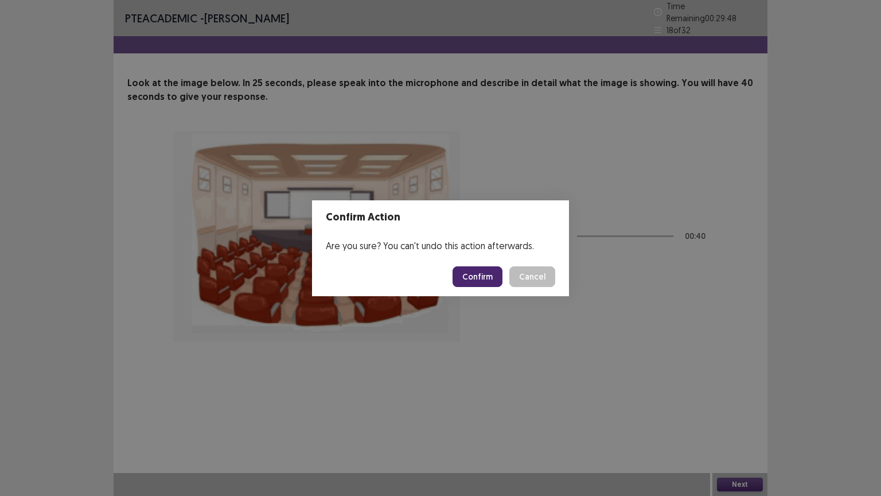
click at [464, 280] on button "Confirm" at bounding box center [478, 276] width 50 height 21
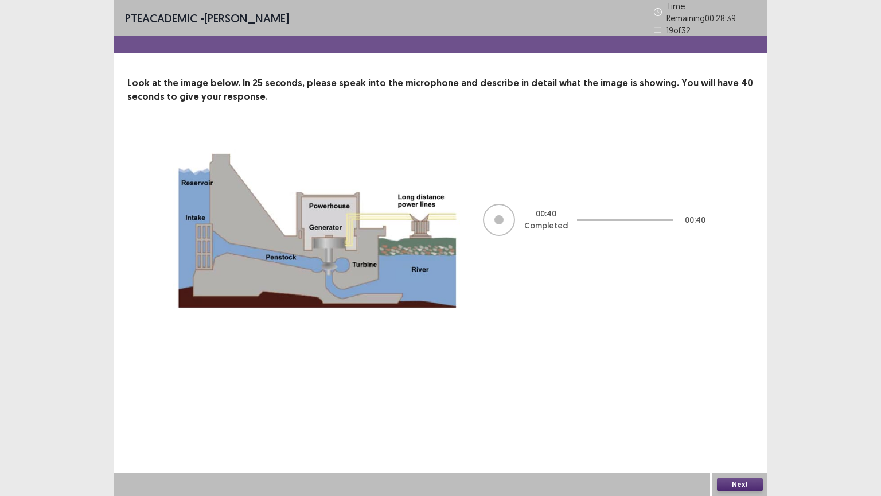
click at [750, 418] on button "Next" at bounding box center [740, 484] width 46 height 14
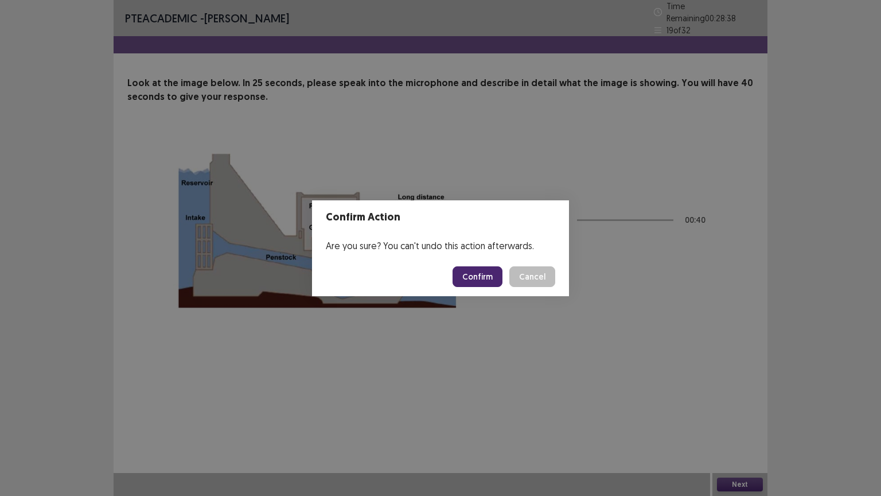
click at [479, 273] on button "Confirm" at bounding box center [478, 276] width 50 height 21
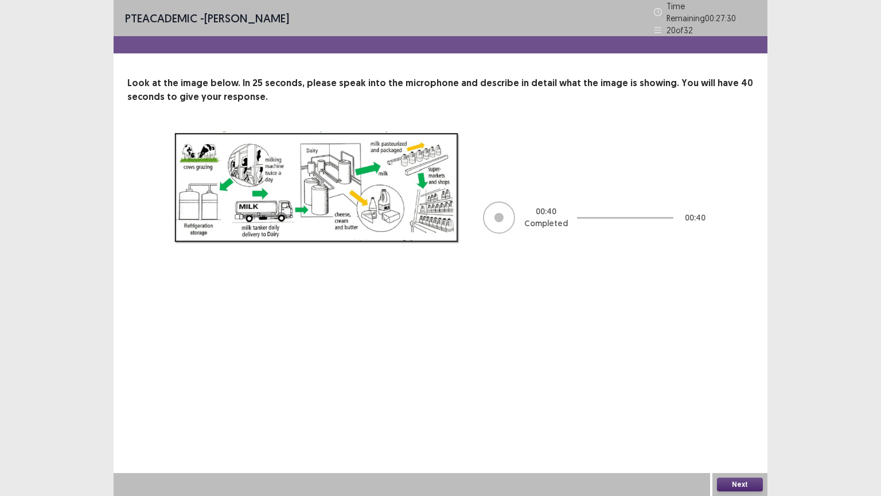
click at [756, 418] on button "Next" at bounding box center [740, 484] width 46 height 14
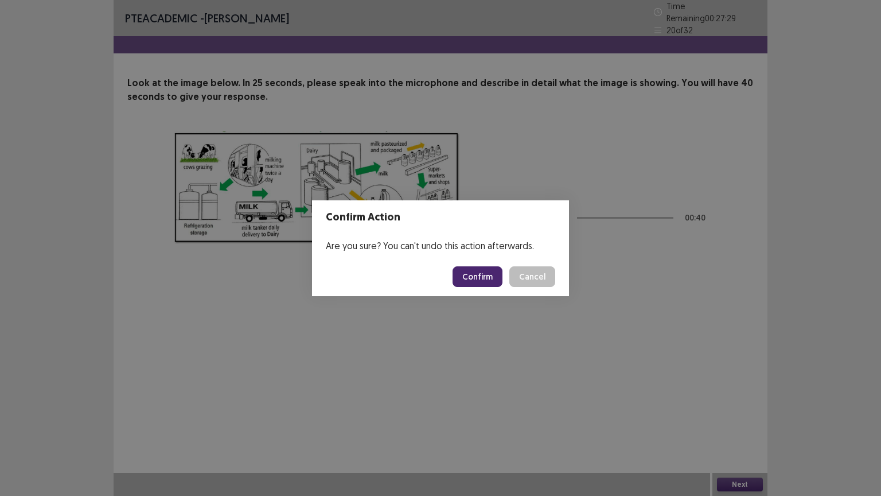
click at [493, 280] on button "Confirm" at bounding box center [478, 276] width 50 height 21
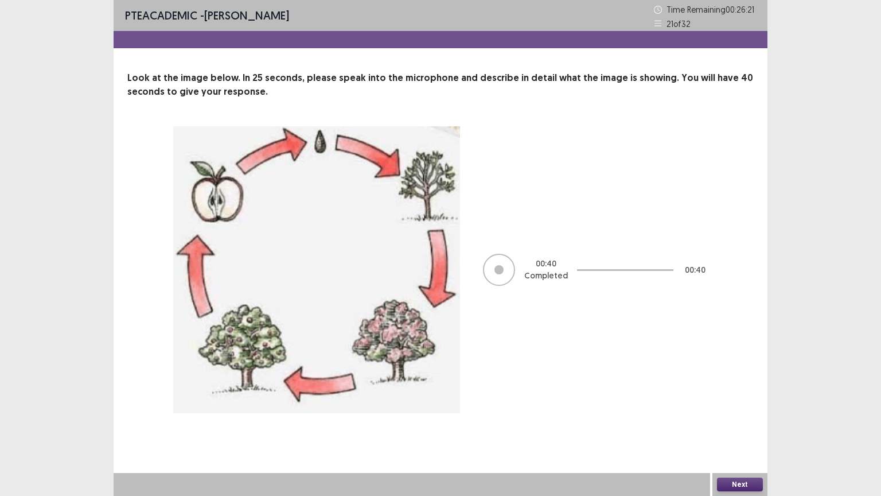
click at [743, 418] on button "Next" at bounding box center [740, 484] width 46 height 14
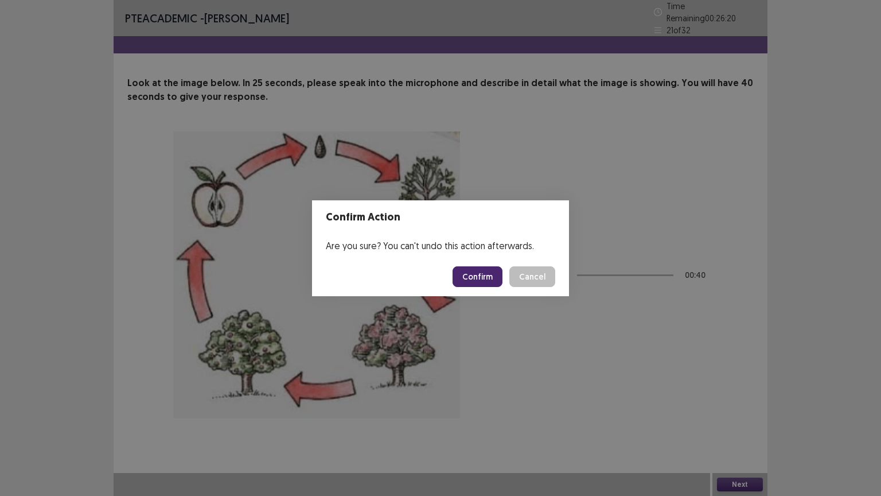
click at [464, 273] on button "Confirm" at bounding box center [478, 276] width 50 height 21
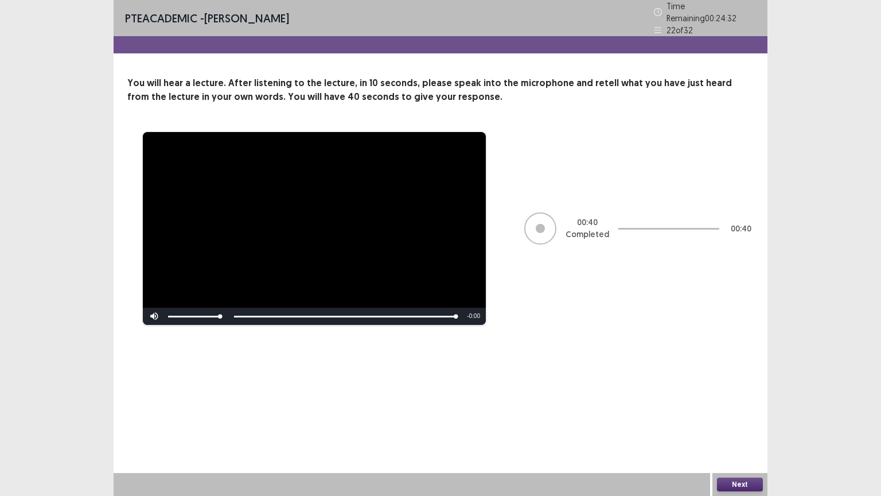
click at [725, 418] on button "Next" at bounding box center [740, 484] width 46 height 14
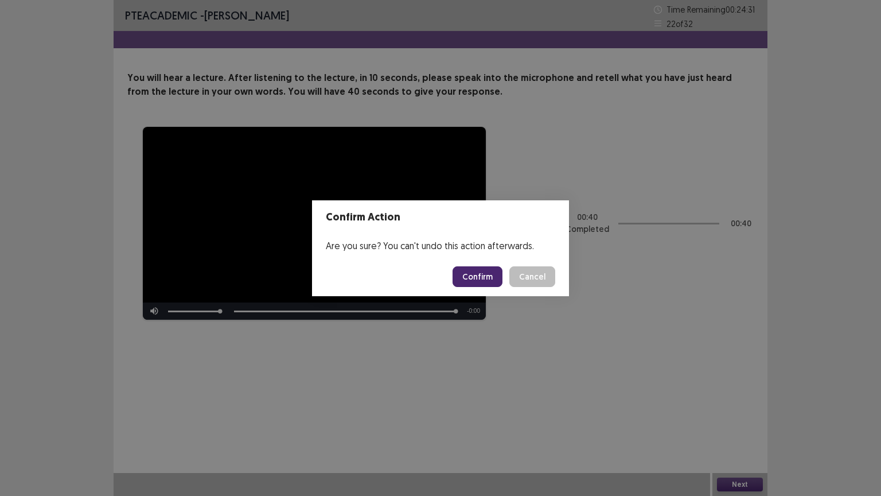
click at [483, 269] on button "Confirm" at bounding box center [478, 276] width 50 height 21
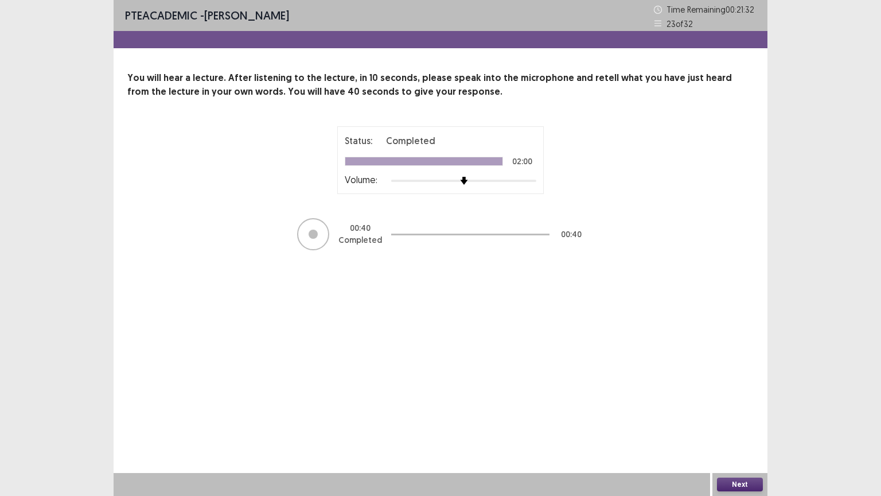
click at [746, 418] on button "Next" at bounding box center [740, 484] width 46 height 14
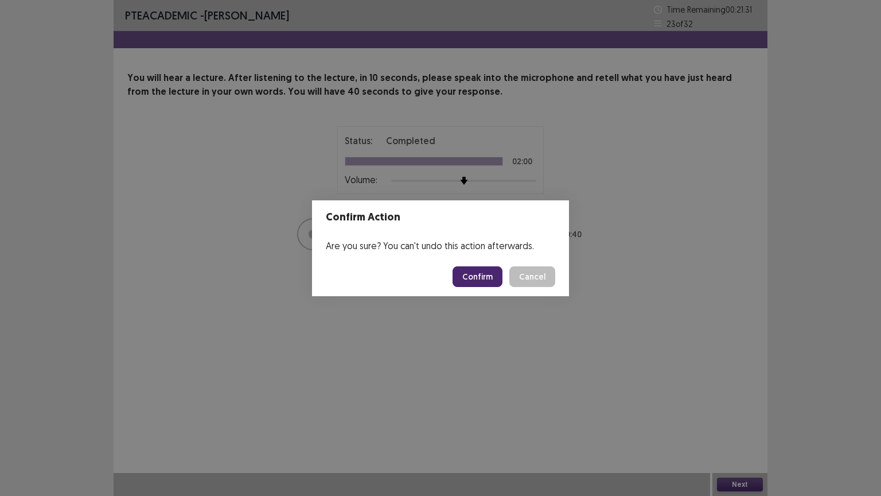
click at [488, 278] on button "Confirm" at bounding box center [478, 276] width 50 height 21
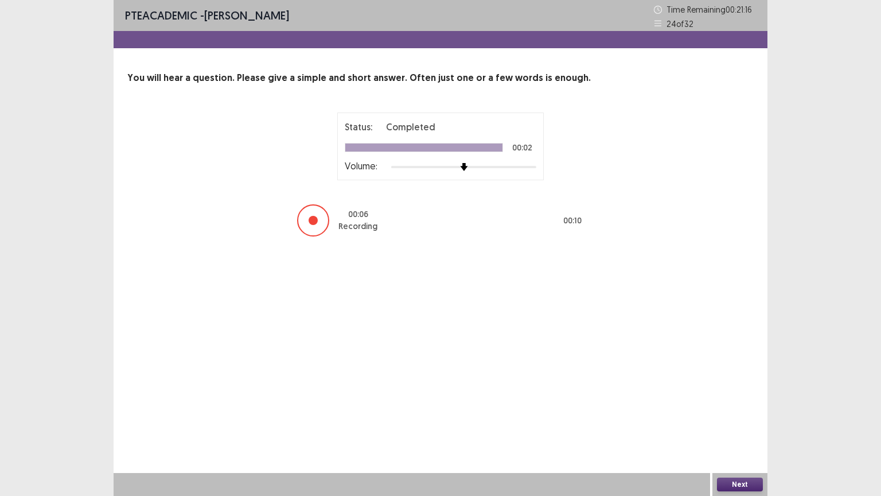
click at [729, 418] on button "Next" at bounding box center [740, 484] width 46 height 14
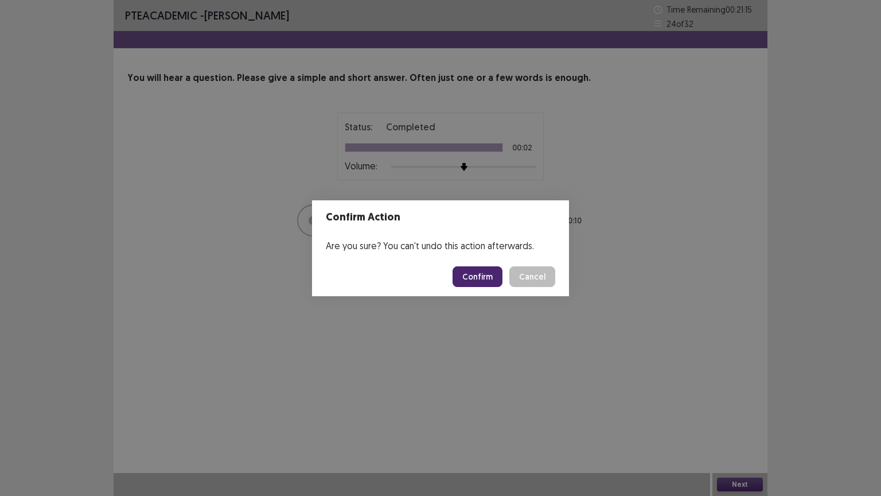
click at [467, 276] on button "Confirm" at bounding box center [478, 276] width 50 height 21
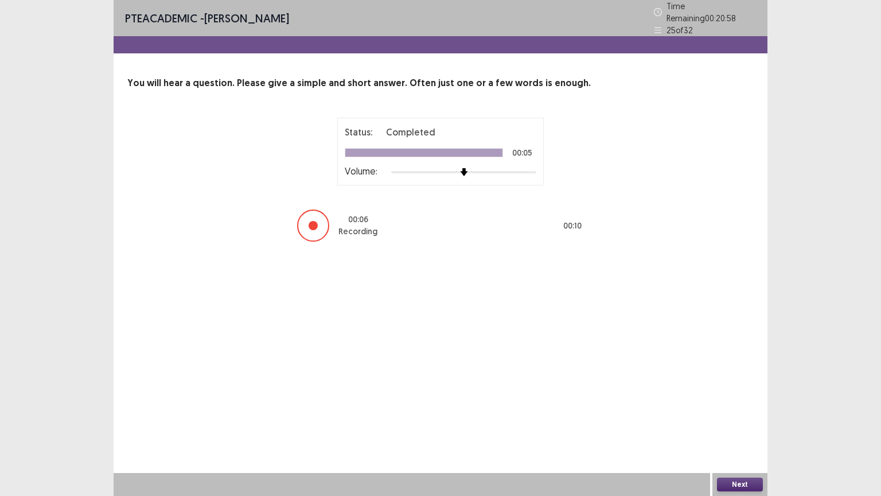
click at [751, 418] on button "Next" at bounding box center [740, 484] width 46 height 14
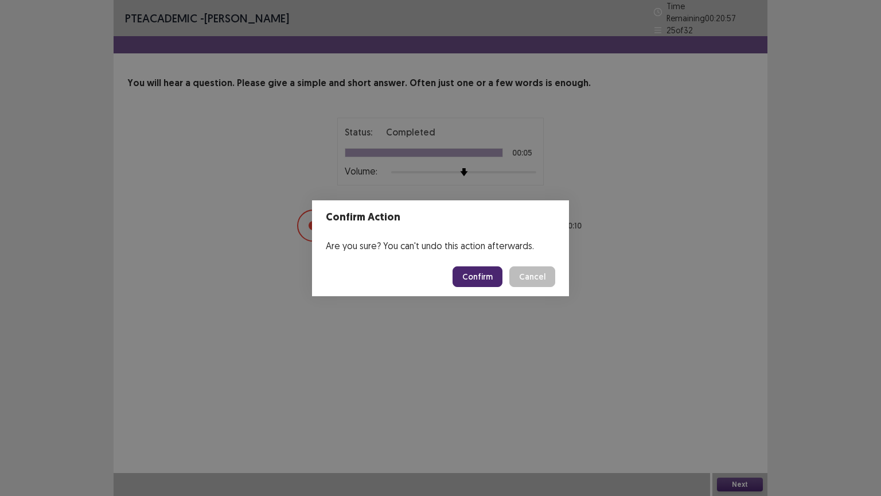
click at [491, 273] on button "Confirm" at bounding box center [478, 276] width 50 height 21
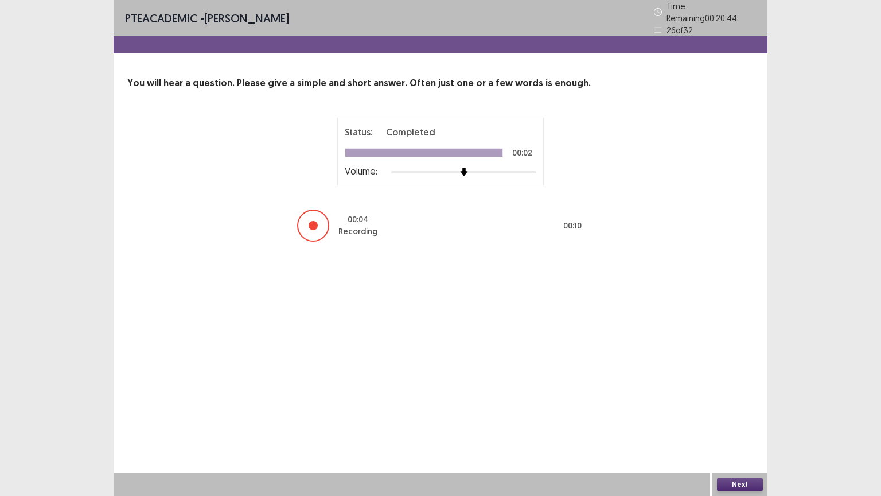
click at [738, 418] on button "Next" at bounding box center [740, 484] width 46 height 14
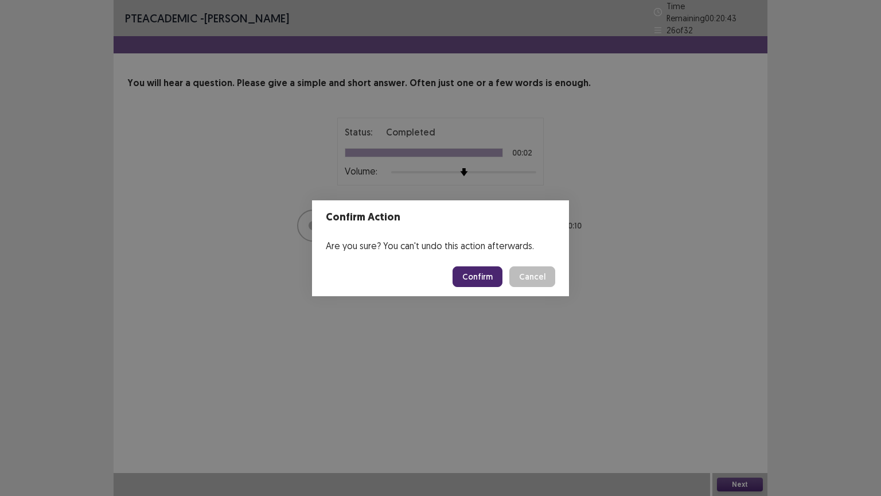
click at [482, 277] on button "Confirm" at bounding box center [478, 276] width 50 height 21
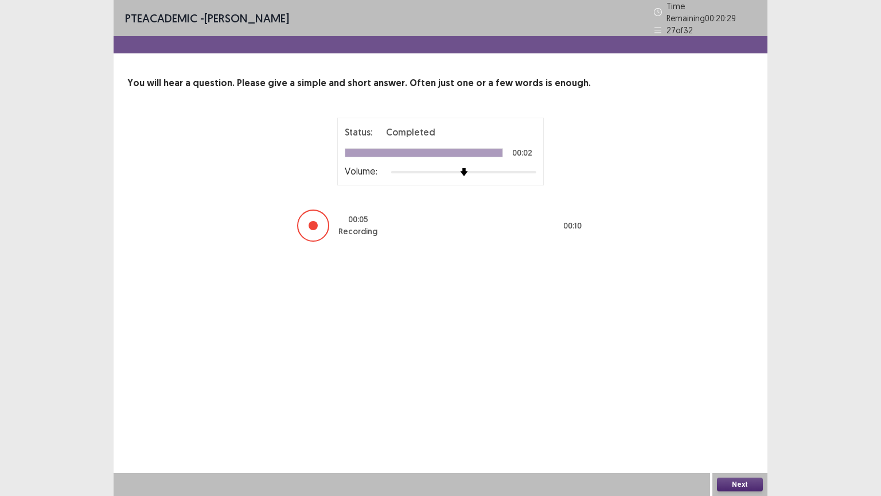
click at [738, 418] on button "Next" at bounding box center [740, 484] width 46 height 14
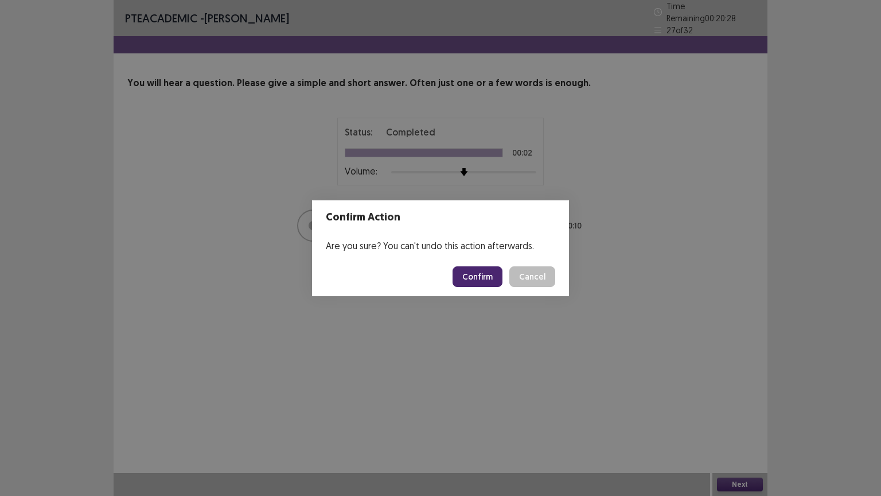
click at [499, 280] on button "Confirm" at bounding box center [478, 276] width 50 height 21
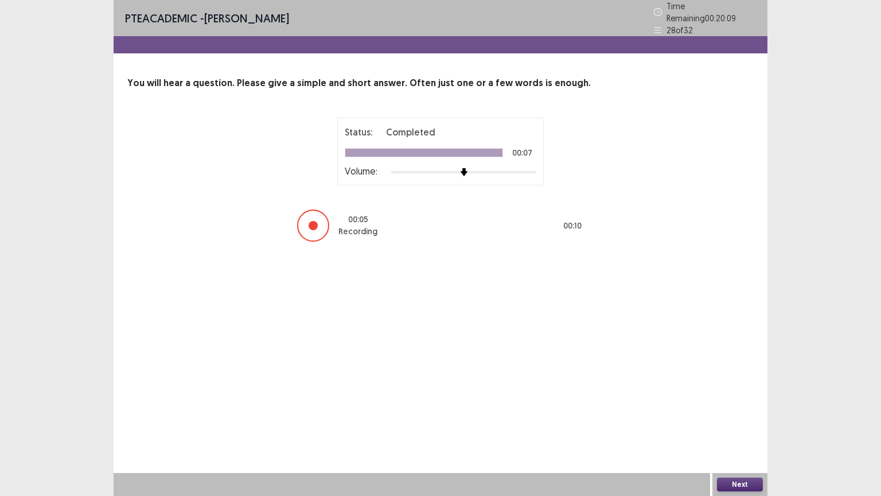
click at [730, 418] on button "Next" at bounding box center [740, 484] width 46 height 14
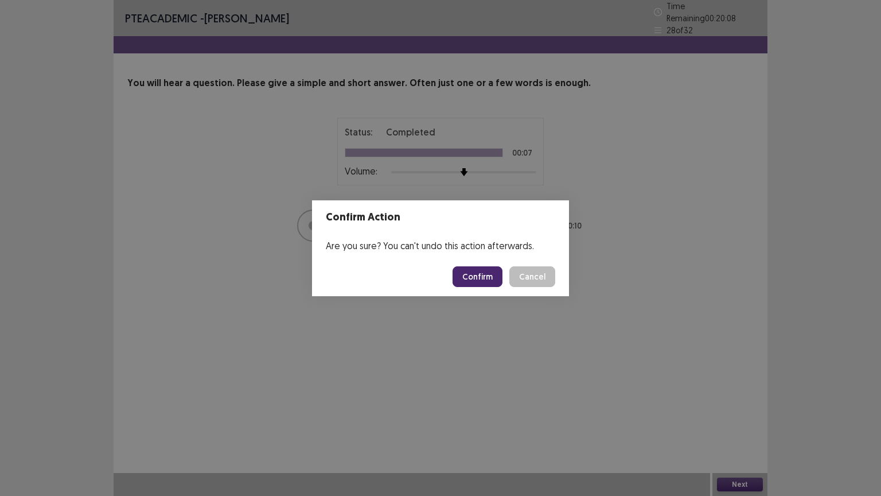
click at [472, 274] on button "Confirm" at bounding box center [478, 276] width 50 height 21
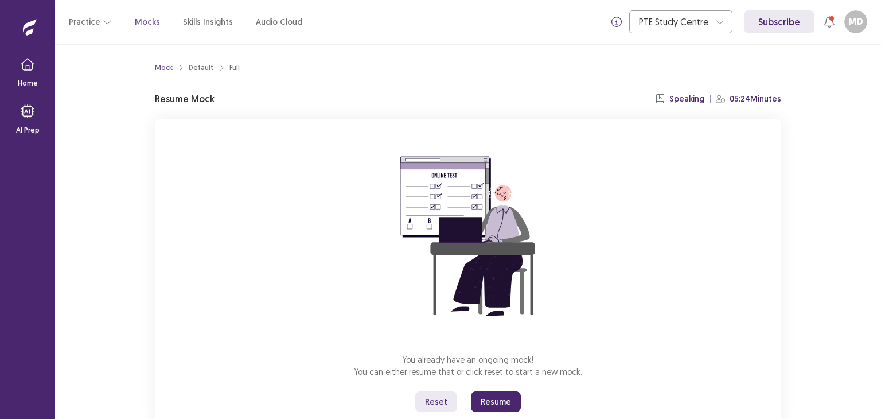
drag, startPoint x: 488, startPoint y: 400, endPoint x: 488, endPoint y: 448, distance: 47.6
click at [488, 399] on button "Resume" at bounding box center [496, 401] width 50 height 21
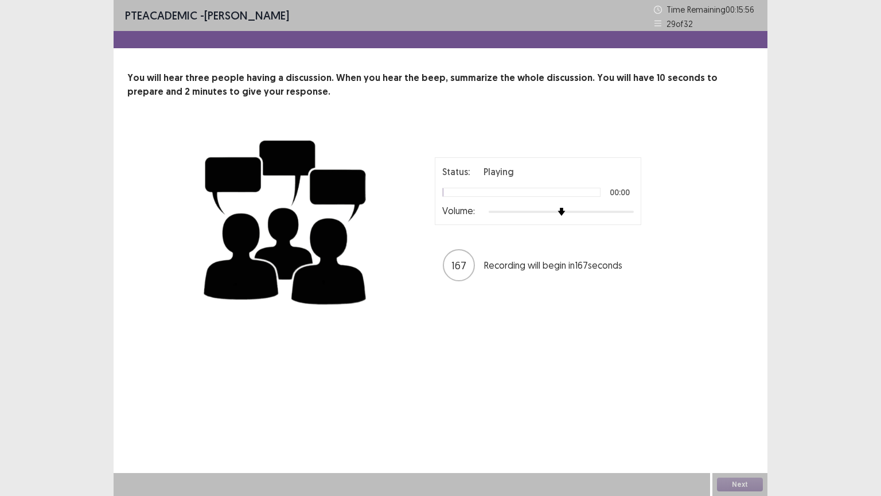
click at [588, 211] on div at bounding box center [561, 211] width 145 height 9
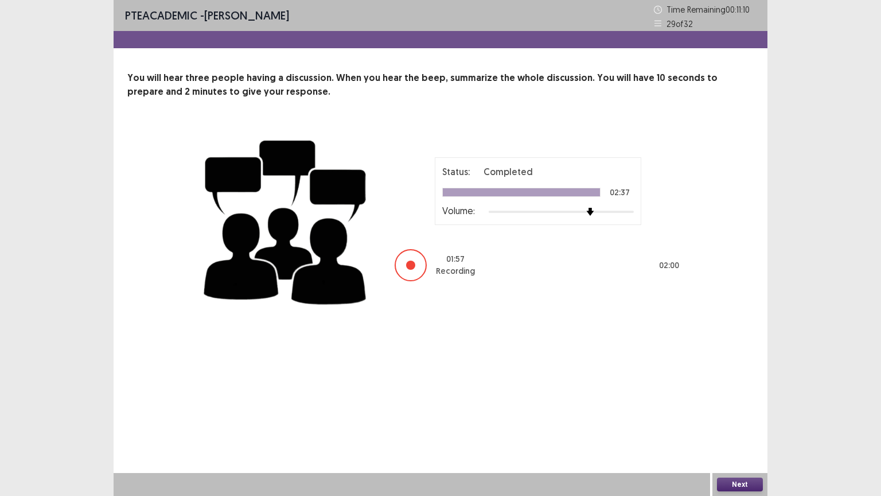
click at [721, 418] on button "Next" at bounding box center [740, 484] width 46 height 14
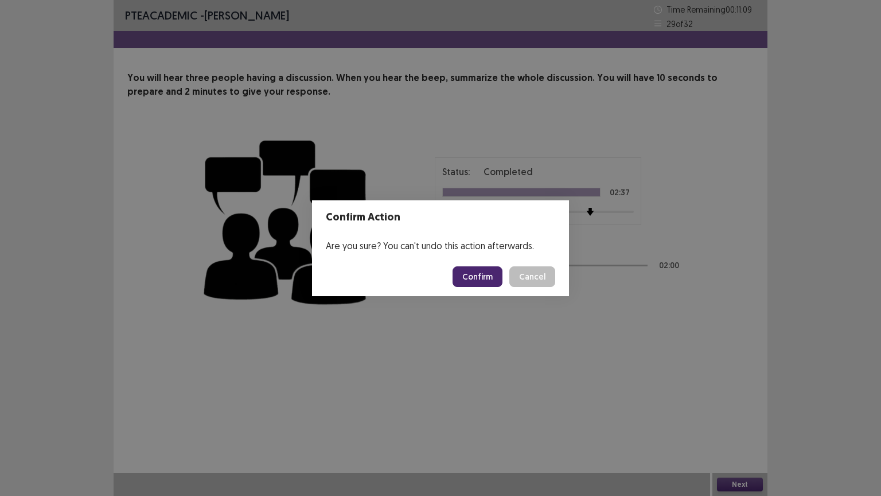
click at [483, 271] on button "Confirm" at bounding box center [478, 276] width 50 height 21
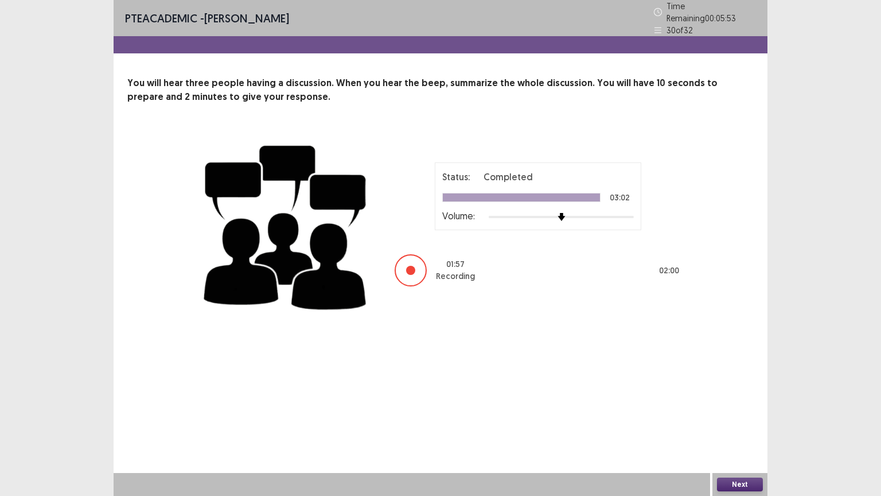
click at [731, 418] on button "Next" at bounding box center [740, 484] width 46 height 14
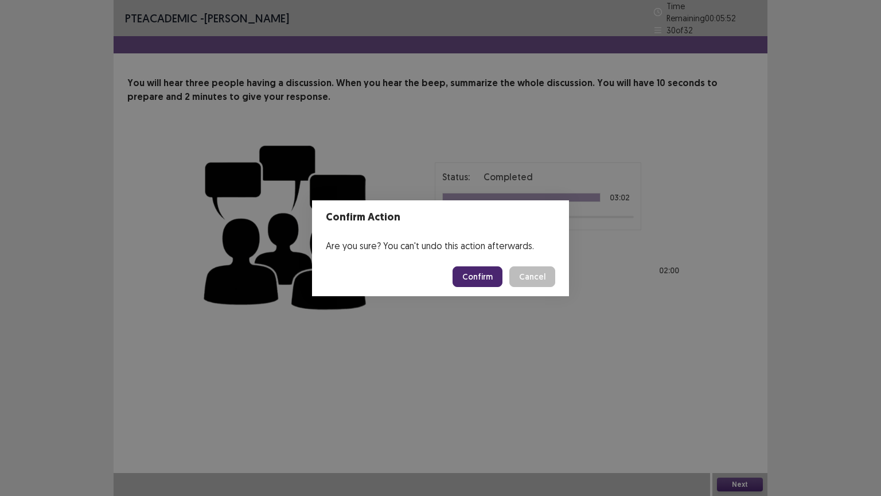
click at [480, 270] on button "Confirm" at bounding box center [478, 276] width 50 height 21
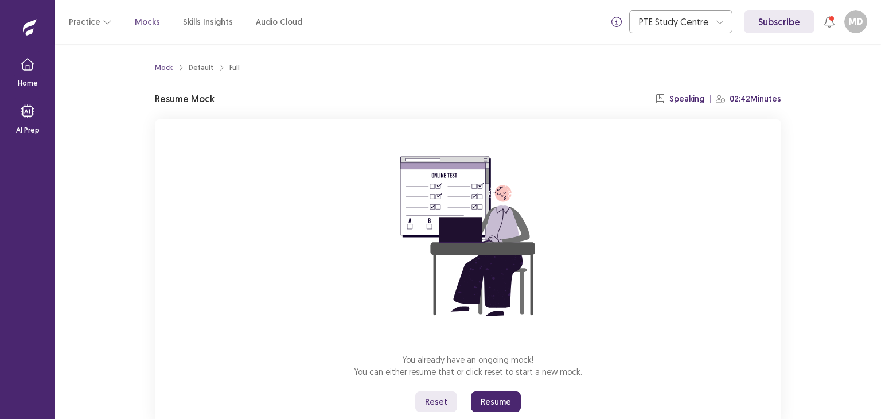
click at [500, 403] on button "Resume" at bounding box center [496, 401] width 50 height 21
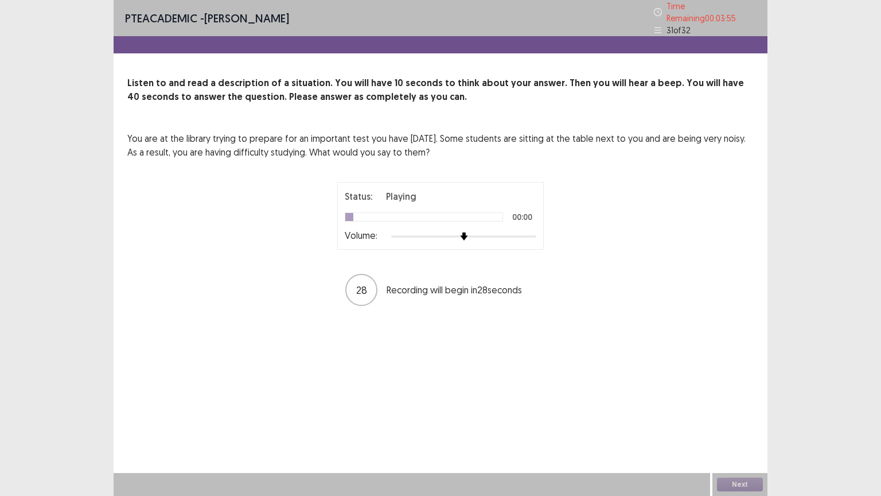
drag, startPoint x: 465, startPoint y: 236, endPoint x: 540, endPoint y: 236, distance: 74.6
click at [540, 236] on div "Status: Playing 00:00 Volume:" at bounding box center [440, 216] width 207 height 68
click at [532, 234] on div at bounding box center [463, 236] width 145 height 9
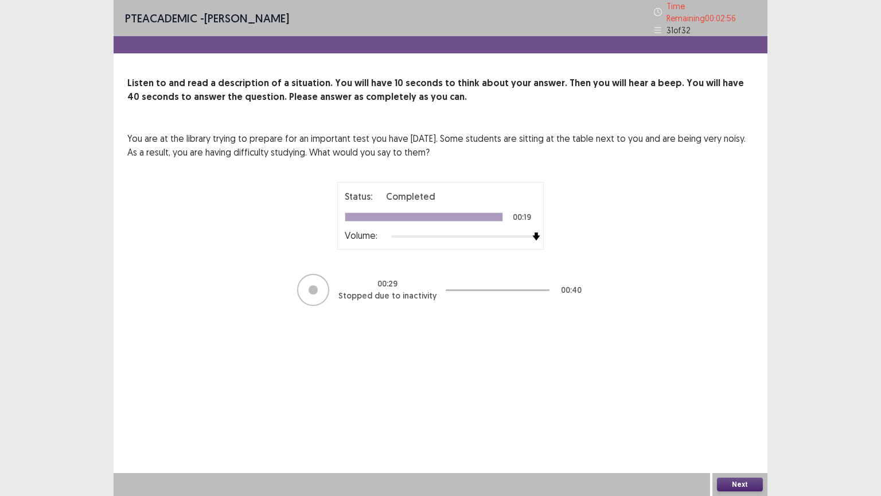
click at [732, 418] on button "Next" at bounding box center [740, 484] width 46 height 14
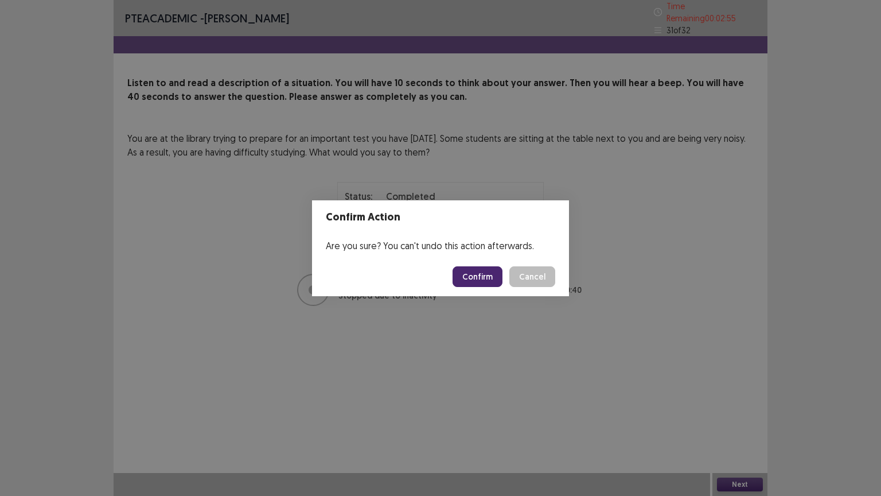
click at [468, 273] on button "Confirm" at bounding box center [478, 276] width 50 height 21
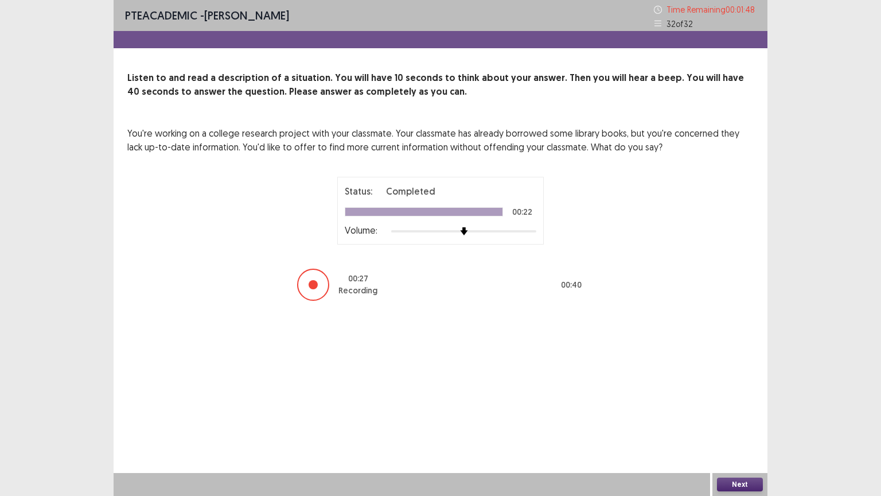
click at [731, 418] on button "Next" at bounding box center [740, 484] width 46 height 14
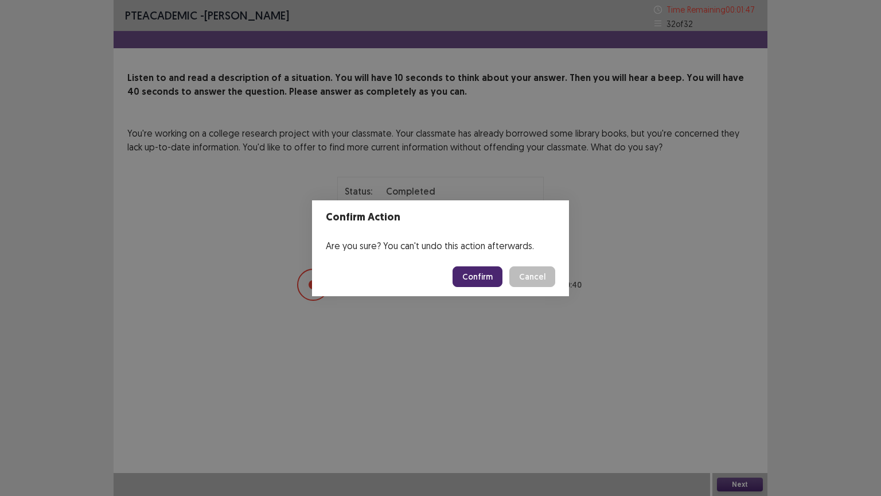
click at [483, 275] on button "Confirm" at bounding box center [478, 276] width 50 height 21
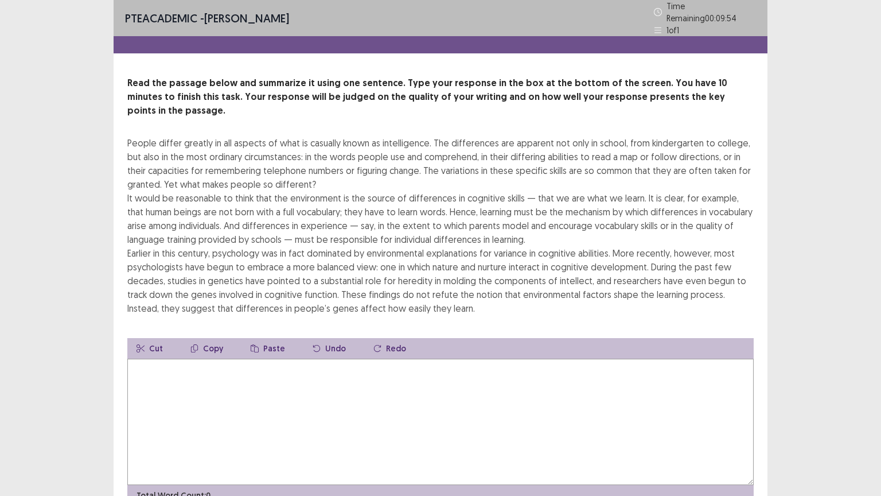
click at [178, 359] on textarea at bounding box center [440, 422] width 627 height 126
type textarea "*"
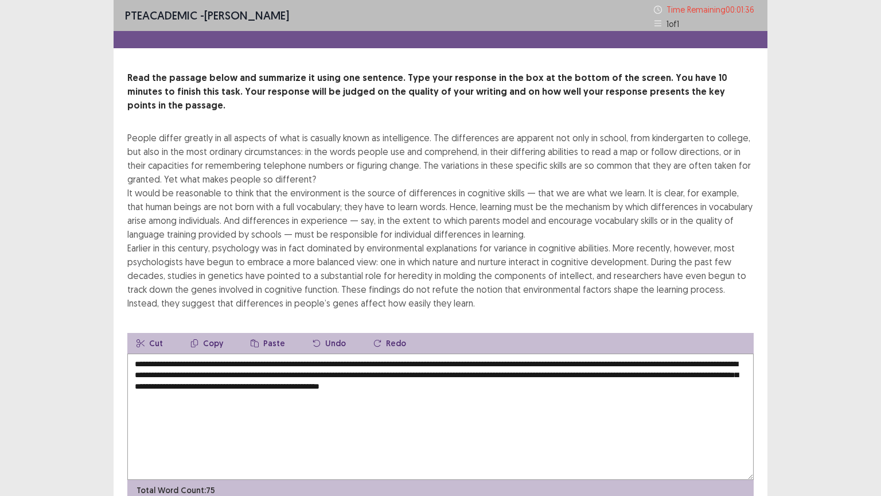
click at [199, 353] on textarea "**********" at bounding box center [440, 416] width 627 height 126
click at [234, 353] on textarea "**********" at bounding box center [440, 416] width 627 height 126
type textarea "**********"
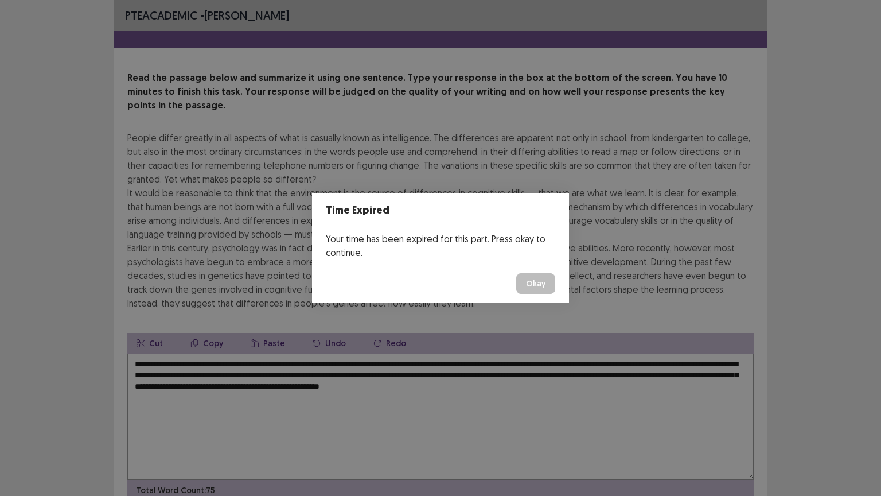
click at [533, 273] on button "Okay" at bounding box center [535, 283] width 39 height 21
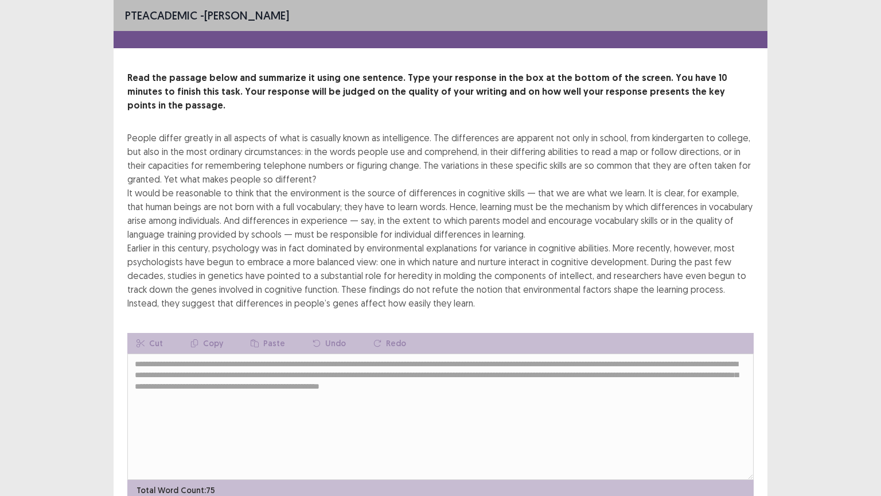
scroll to position [41, 0]
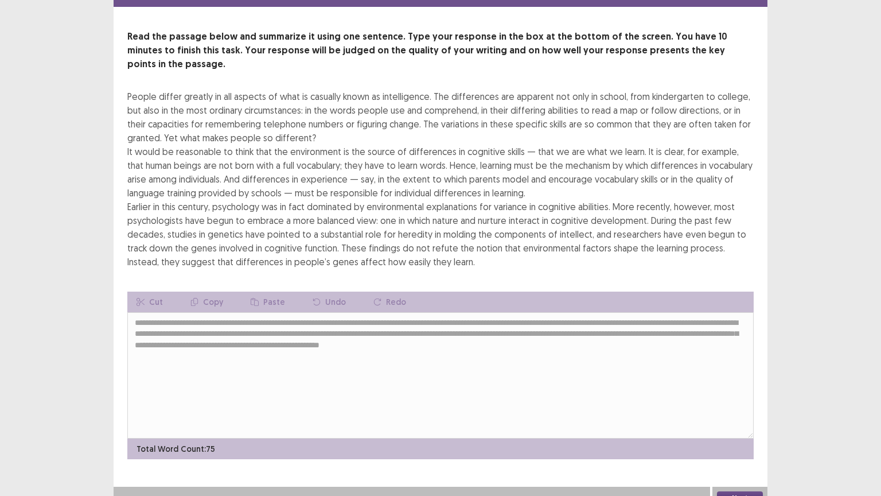
click at [736, 418] on button "Next" at bounding box center [740, 498] width 46 height 14
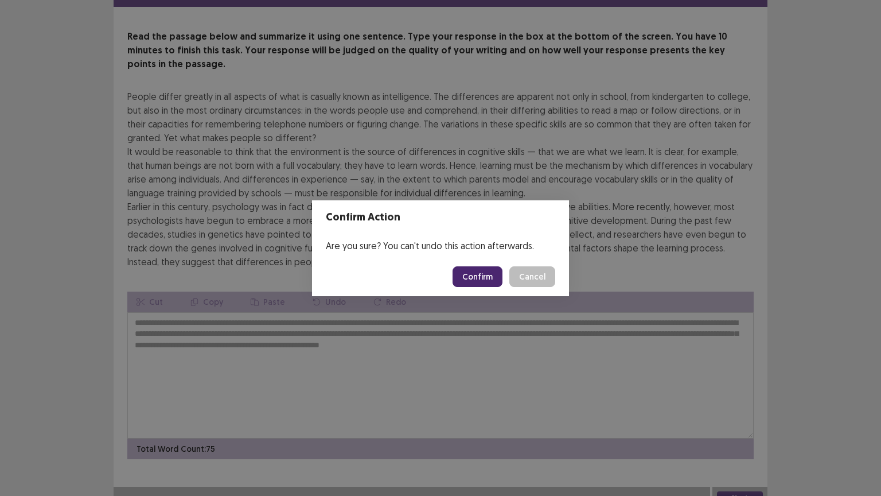
click at [472, 278] on button "Confirm" at bounding box center [478, 276] width 50 height 21
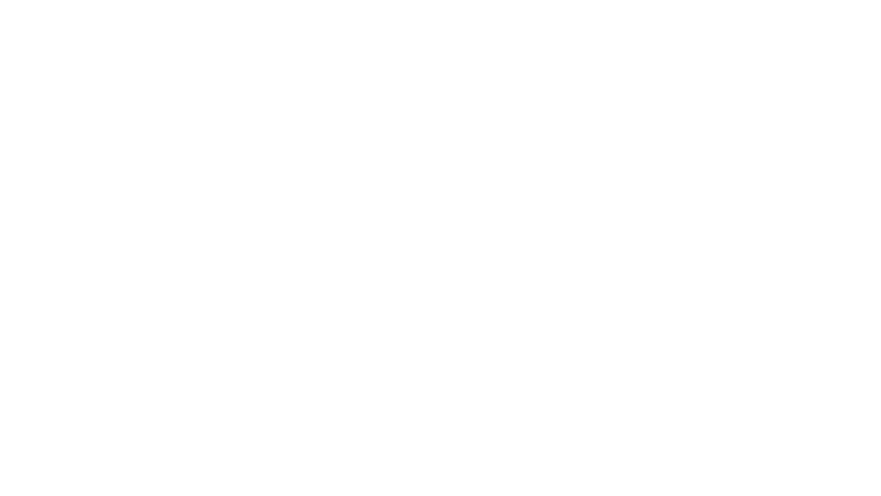
scroll to position [0, 0]
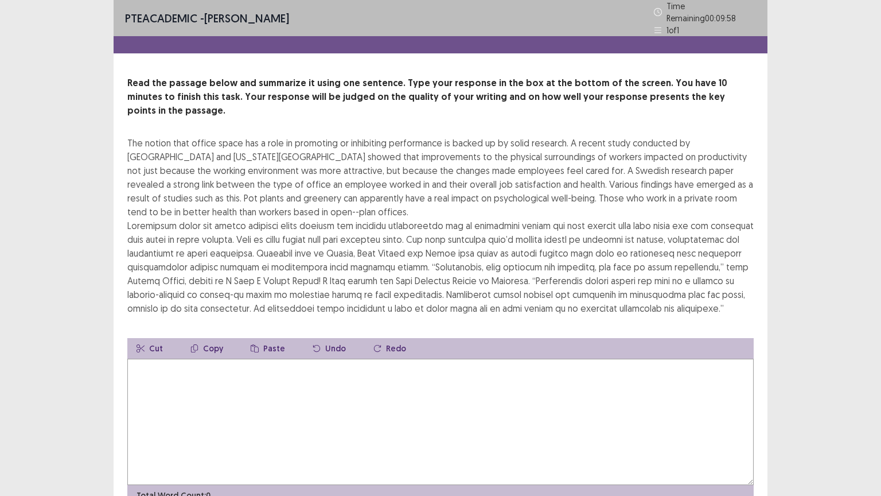
click at [231, 359] on textarea at bounding box center [440, 422] width 627 height 126
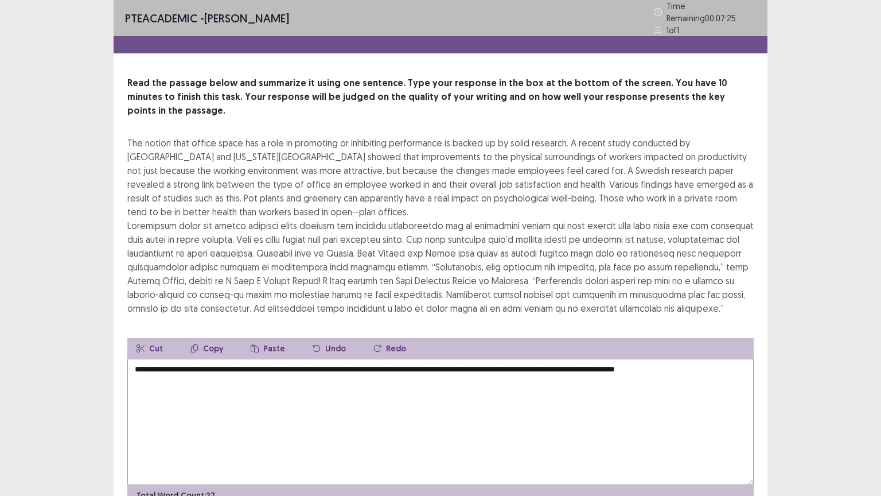
click at [568, 418] on div "**********" at bounding box center [441, 264] width 654 height 528
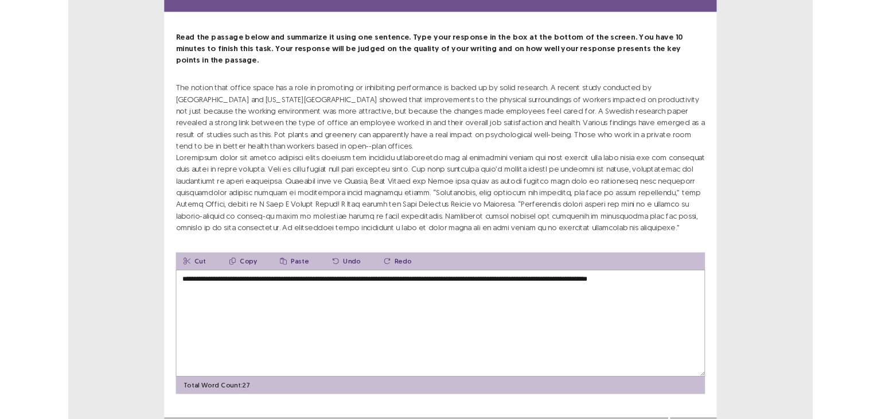
scroll to position [41, 0]
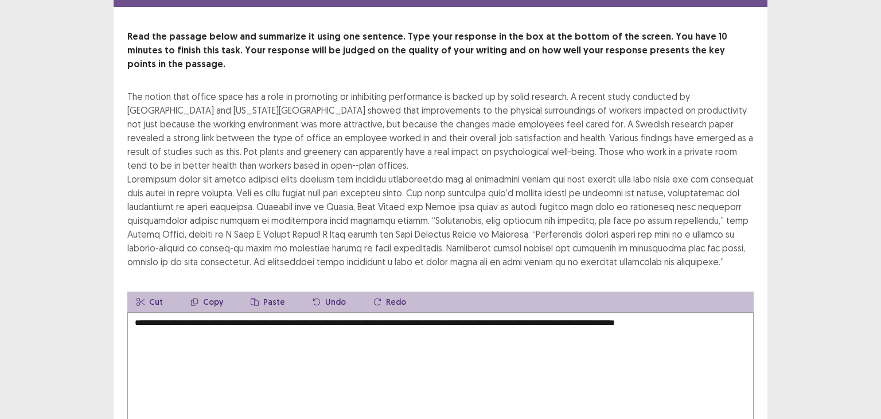
click at [732, 315] on textarea "**********" at bounding box center [440, 375] width 627 height 126
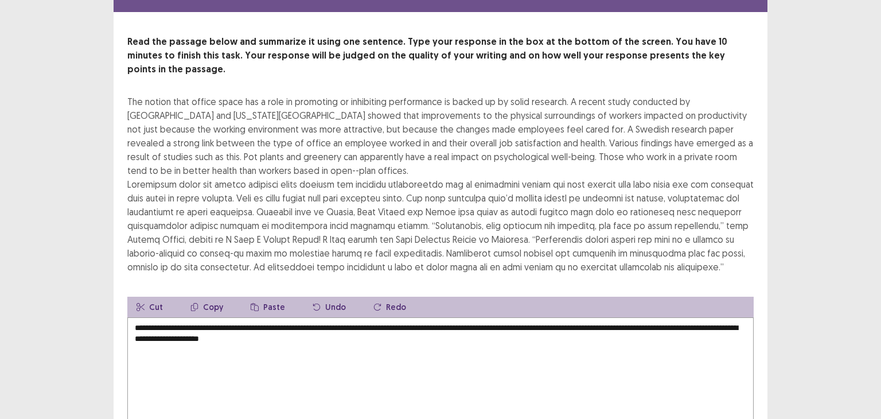
click at [216, 352] on textarea "**********" at bounding box center [440, 380] width 627 height 126
drag, startPoint x: 287, startPoint y: 320, endPoint x: 242, endPoint y: 326, distance: 46.4
click at [242, 326] on textarea "**********" at bounding box center [440, 380] width 627 height 126
click at [376, 323] on textarea "**********" at bounding box center [440, 380] width 627 height 126
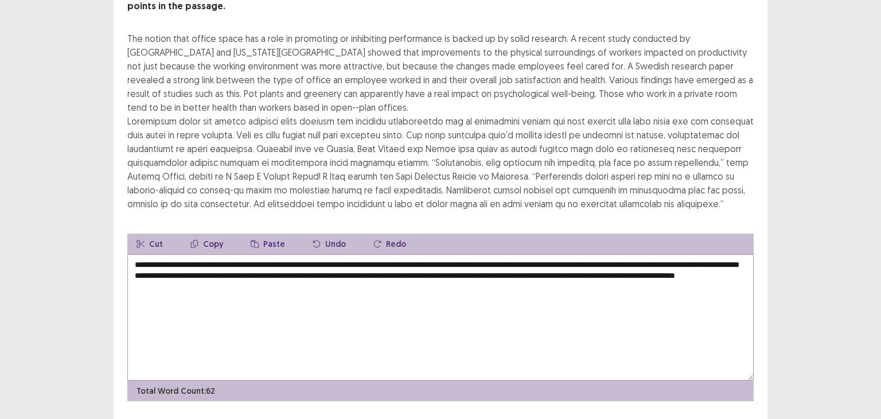
scroll to position [103, 0]
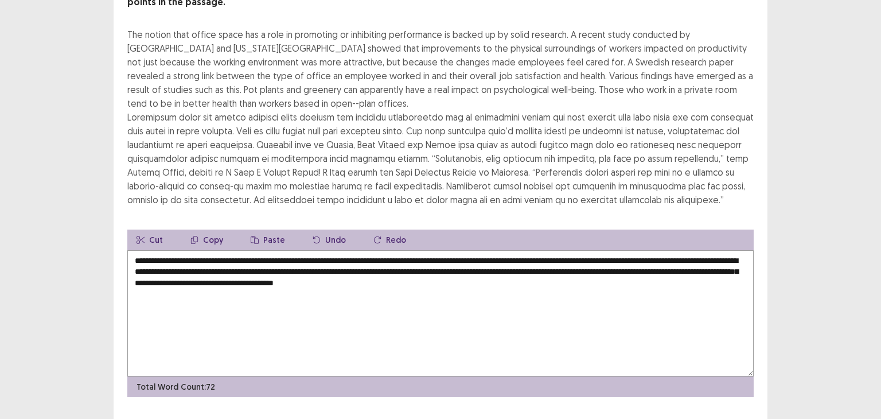
click at [221, 269] on textarea "**********" at bounding box center [440, 313] width 627 height 126
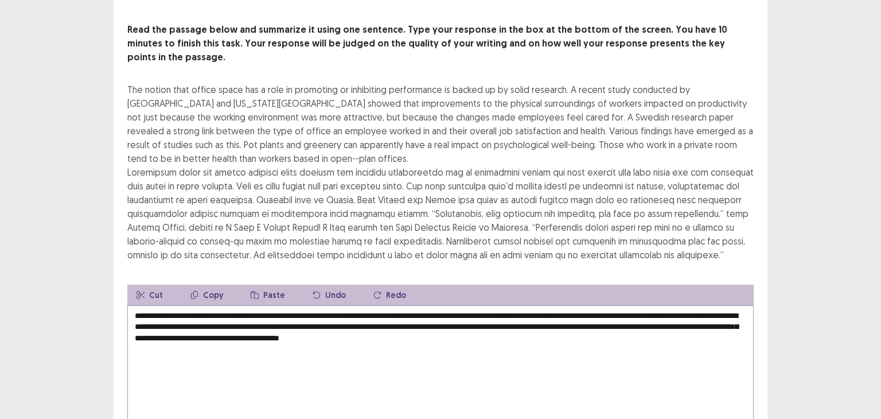
scroll to position [49, 0]
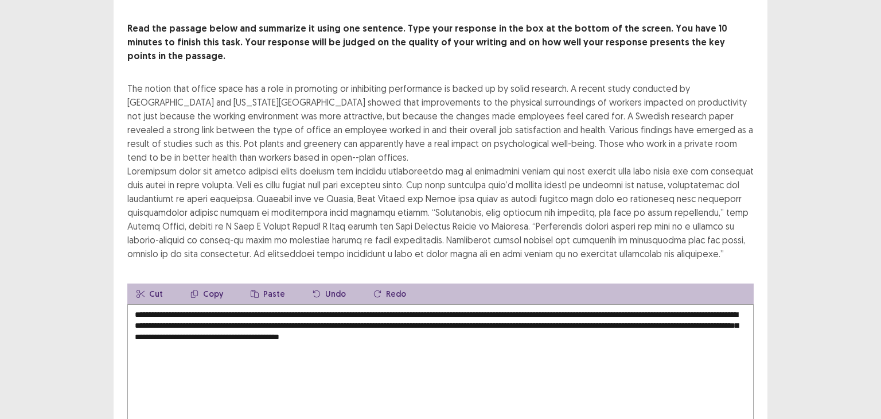
type textarea "**********"
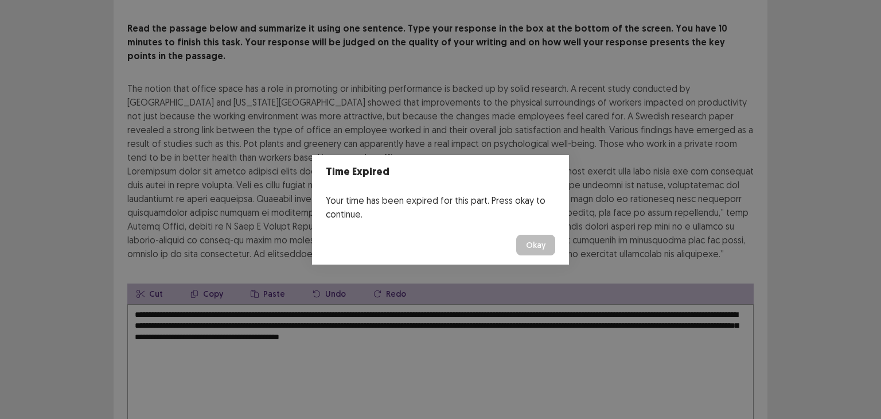
click at [531, 239] on button "Okay" at bounding box center [535, 245] width 39 height 21
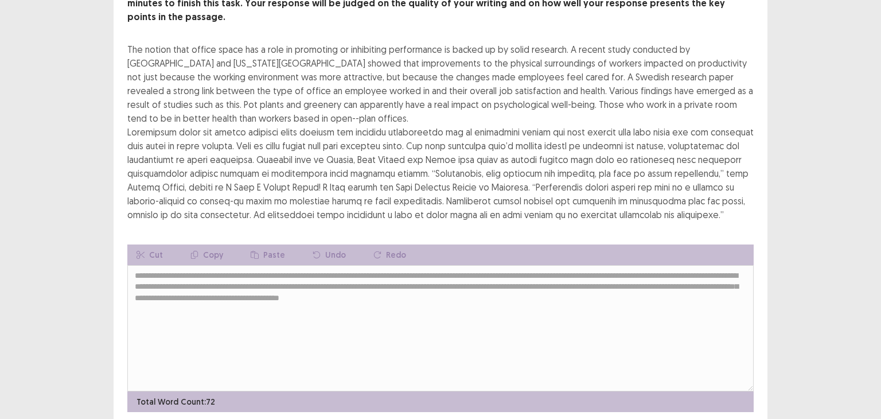
scroll to position [118, 0]
